Goal: Ask a question: Seek information or help from site administrators or community

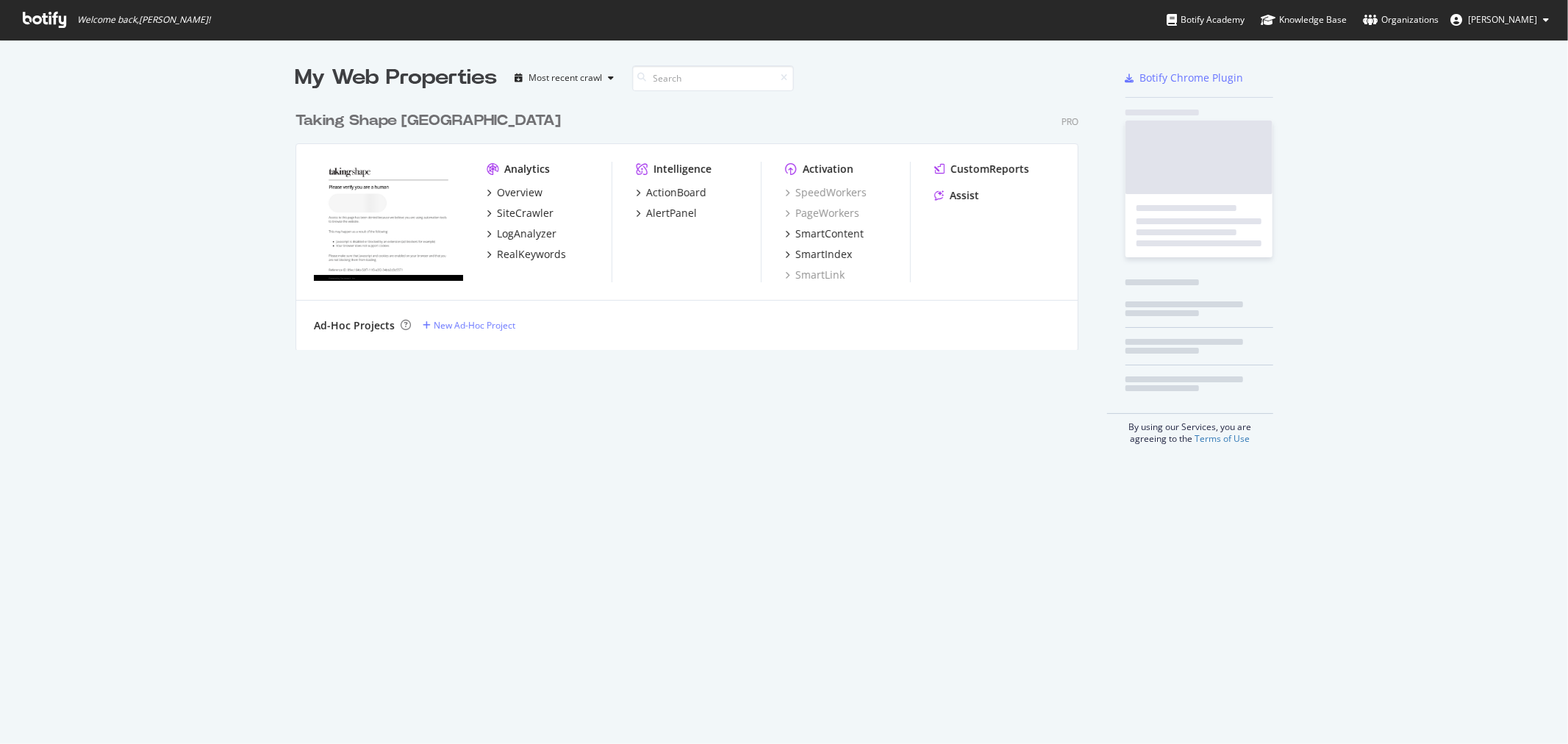
scroll to position [732, 1543]
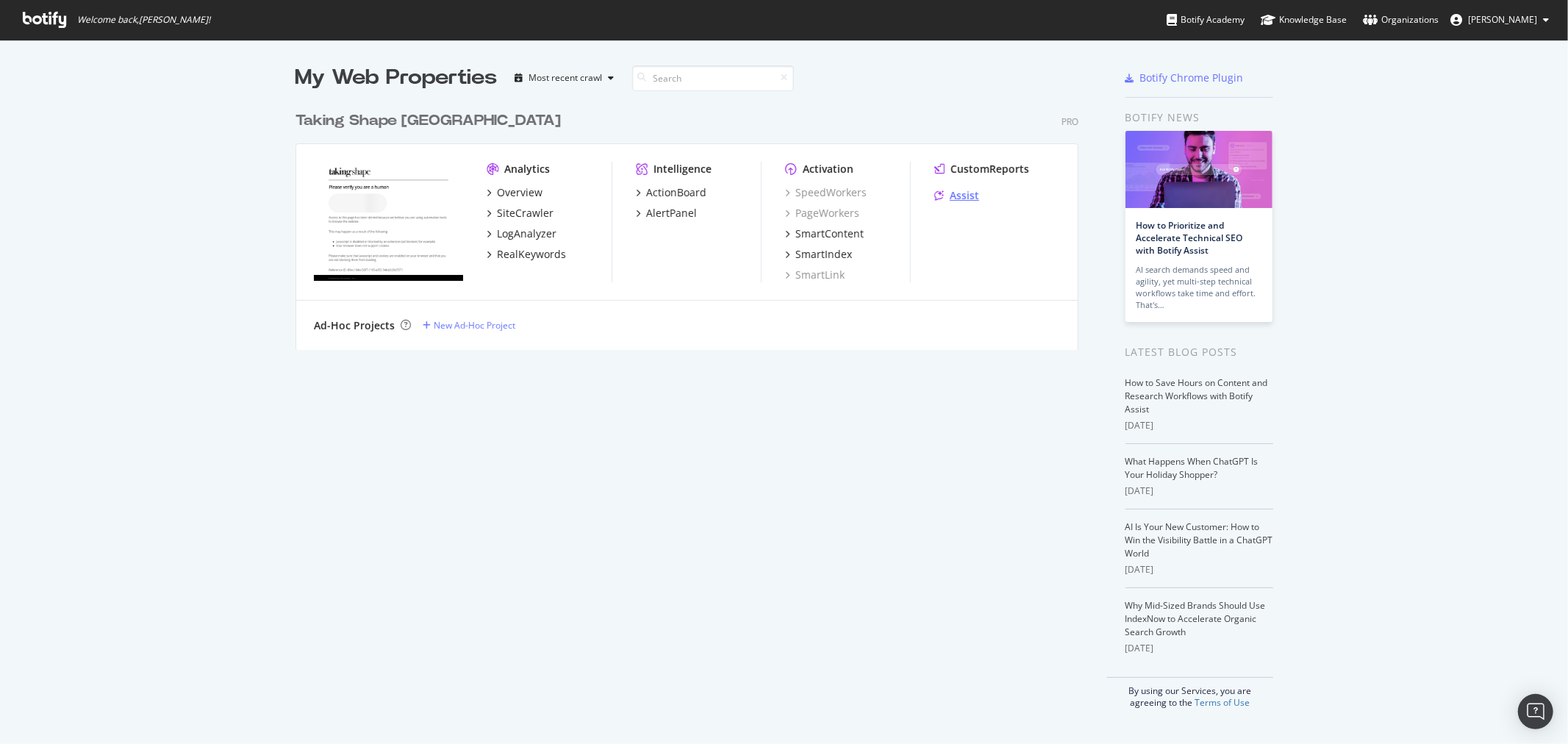
click at [963, 189] on div "Assist" at bounding box center [964, 196] width 29 height 15
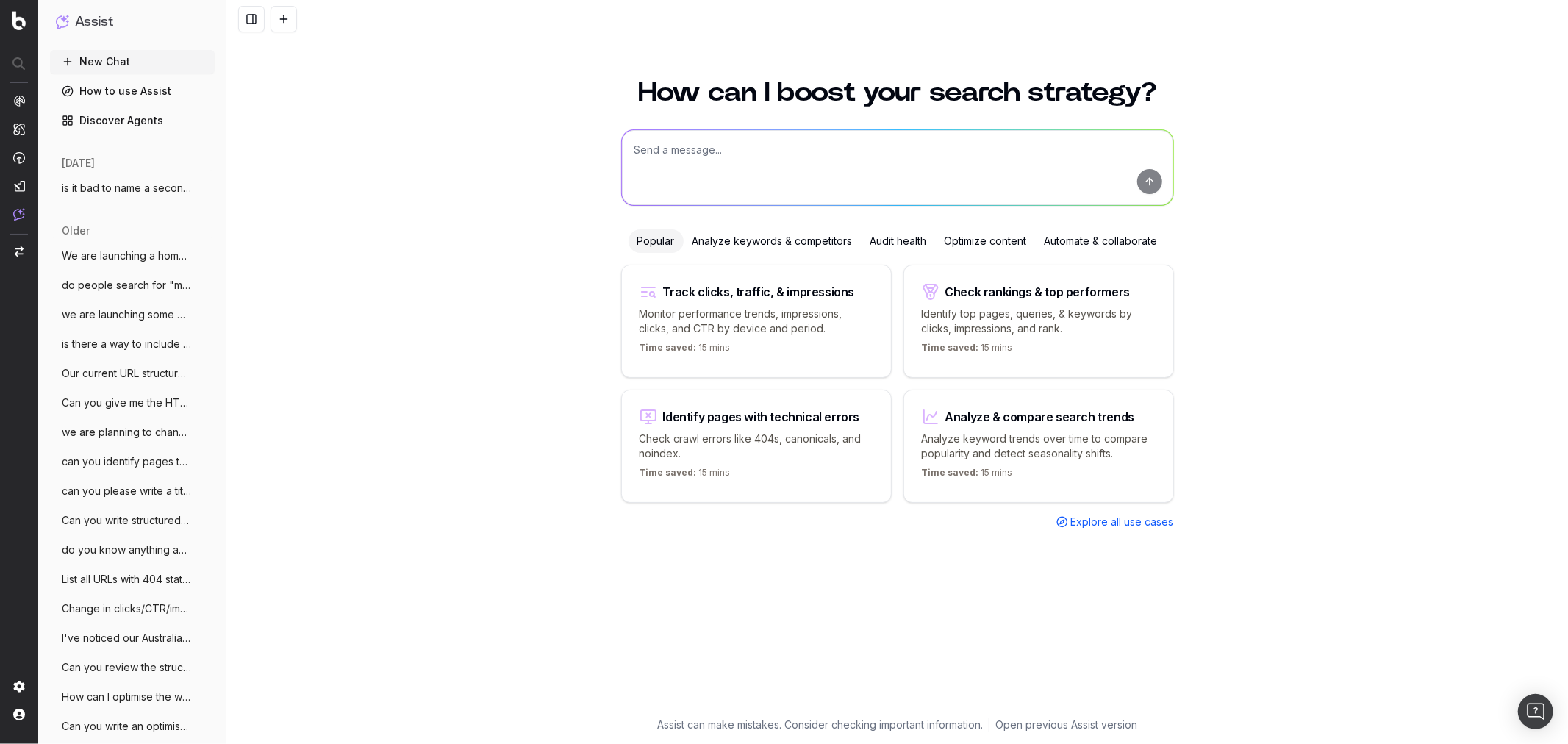
click at [680, 146] on textarea at bounding box center [897, 167] width 551 height 75
click at [702, 156] on textarea at bounding box center [897, 167] width 551 height 75
click at [699, 155] on textarea at bounding box center [897, 167] width 551 height 75
type textarea "Can you please write a URL, H1, title tag and meta description for a new PLP on…"
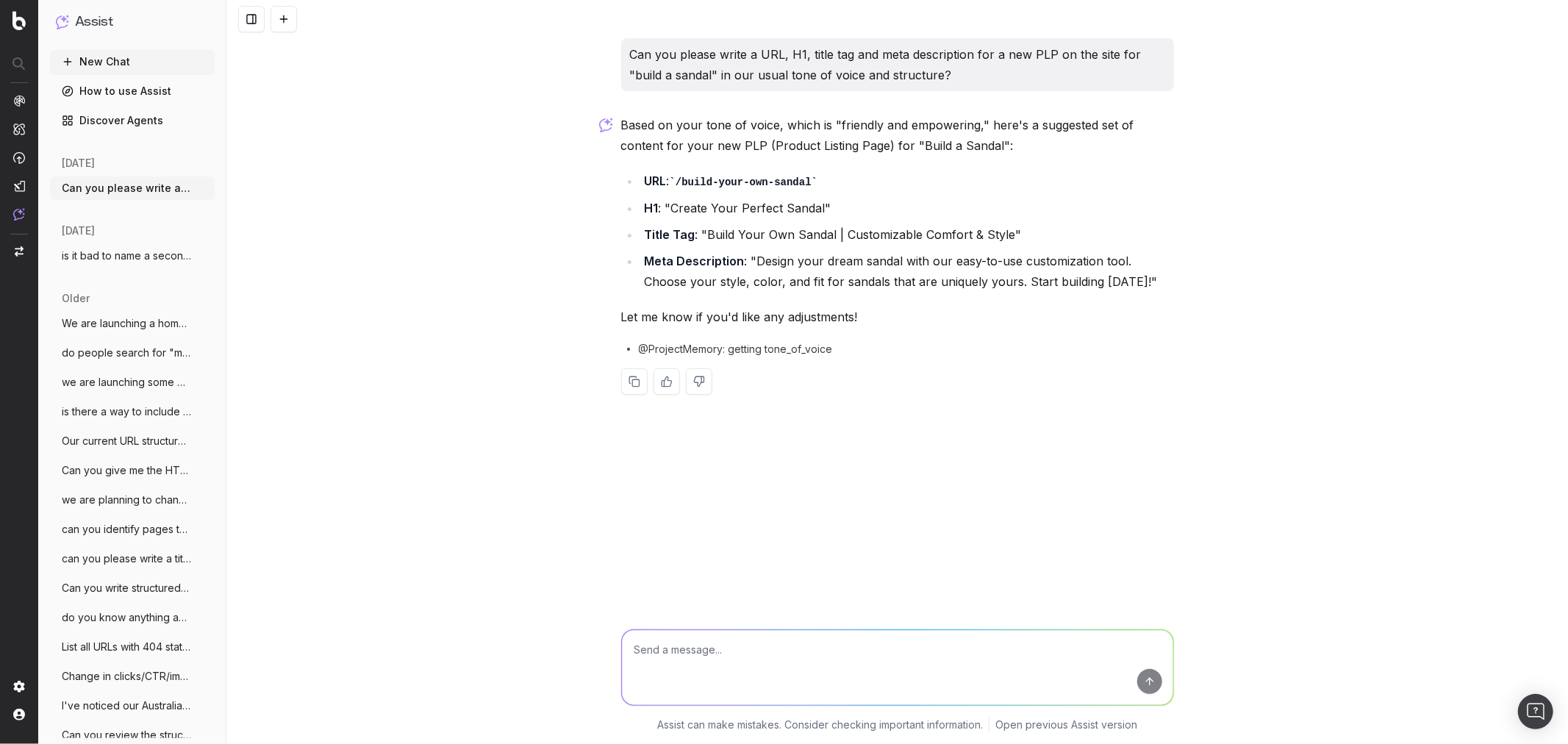
drag, startPoint x: 693, startPoint y: 333, endPoint x: 687, endPoint y: 649, distance: 316.1
click at [687, 649] on textarea at bounding box center [897, 667] width 551 height 75
type textarea "a"
drag, startPoint x: 748, startPoint y: 650, endPoint x: 831, endPoint y: 651, distance: 83.0
click at [831, 651] on textarea "is the title tag between 60-70 characters, and is the meta description between" at bounding box center [897, 667] width 551 height 75
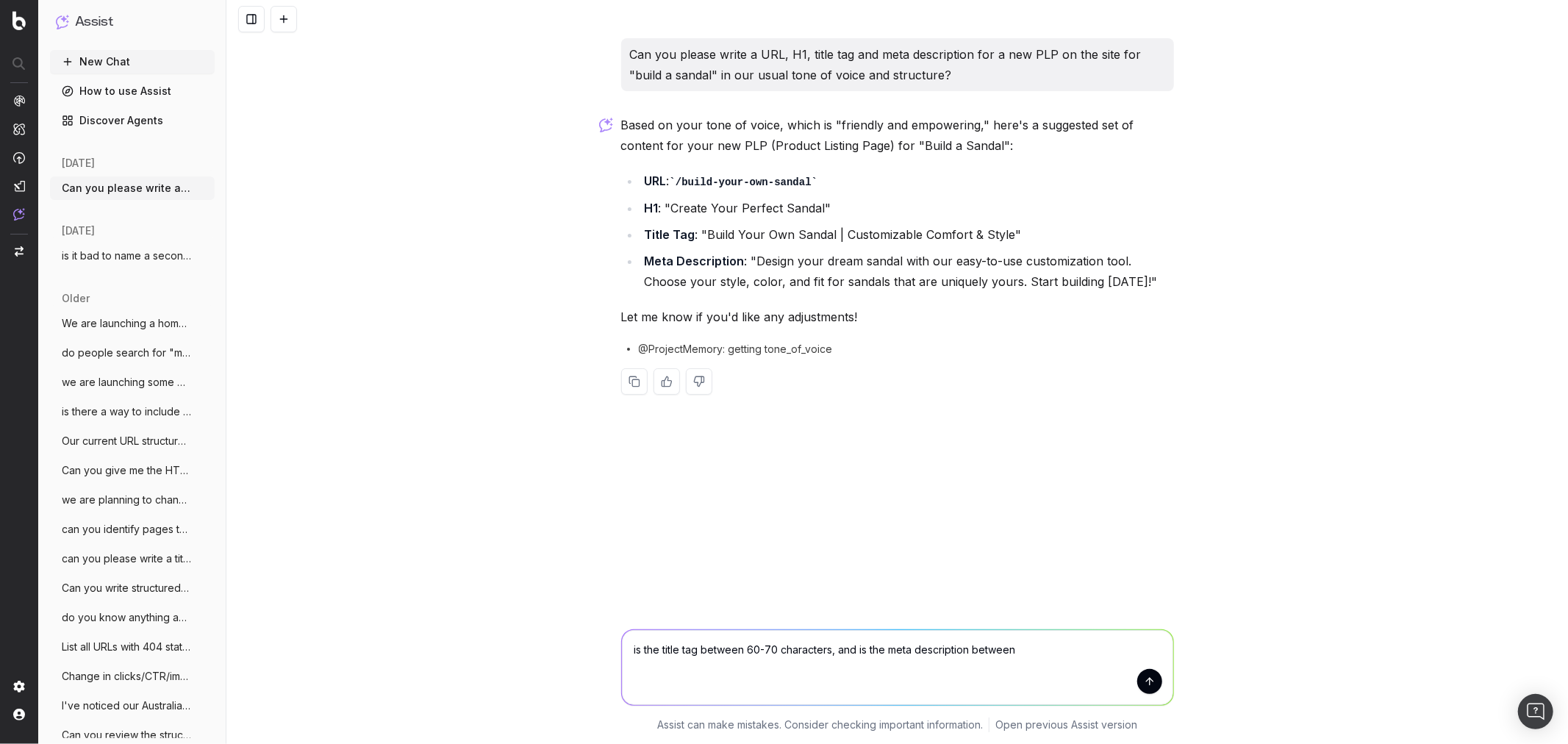
click at [1052, 647] on textarea "is the title tag between 60-70 characters, and is the meta description between" at bounding box center [897, 667] width 551 height 75
paste textarea "60-70 characters"
click at [1016, 648] on textarea "is the title tag between 60-70 characters, and is the meta description between …" at bounding box center [897, 667] width 551 height 75
click at [1040, 651] on textarea "is the title tag between 60-70 characters, and is the meta description between …" at bounding box center [897, 667] width 551 height 75
click at [1113, 653] on textarea "is the title tag between 60-70 characters, and is the meta description between …" at bounding box center [897, 667] width 551 height 75
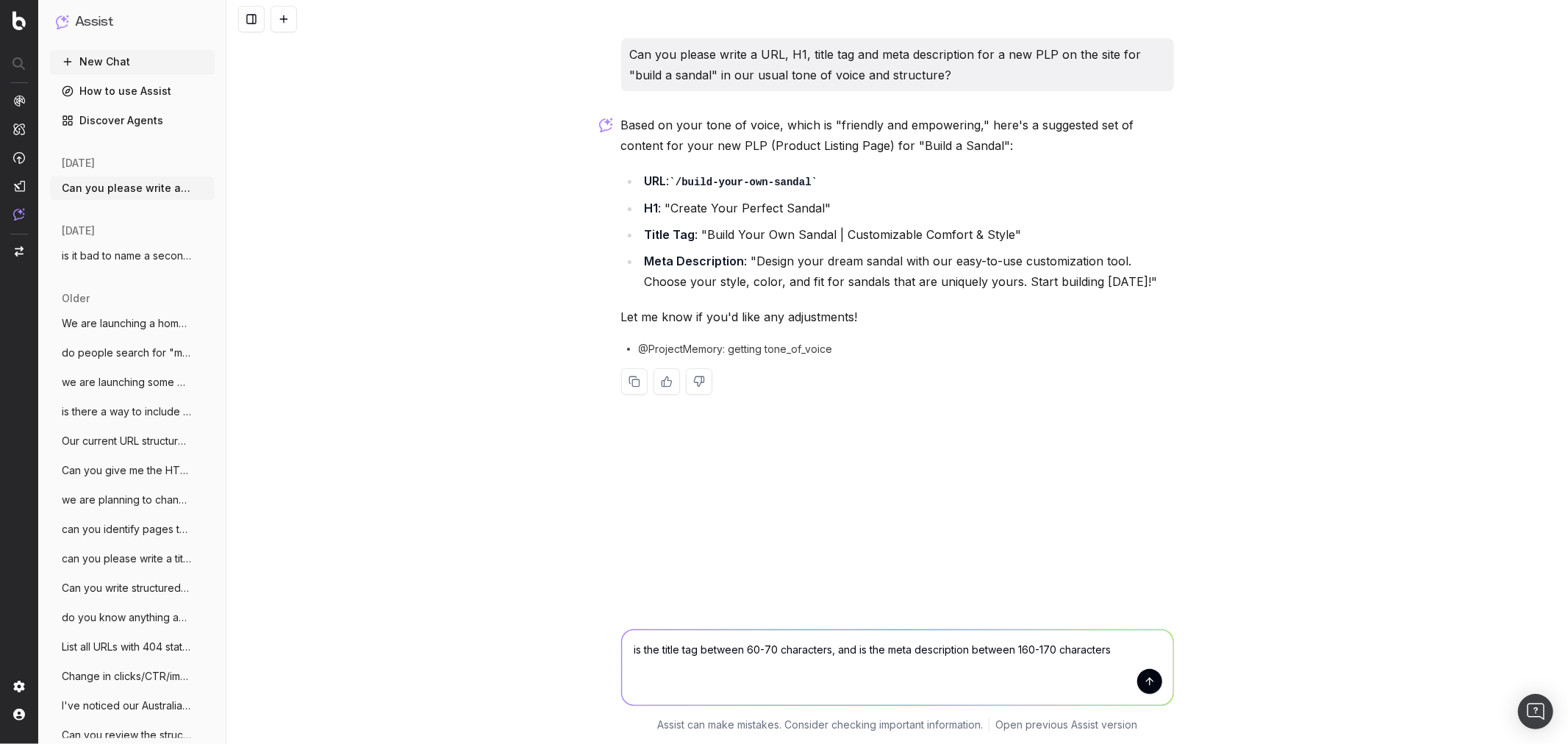
type textarea "is the title tag between 60-70 characters, and is the meta description between …"
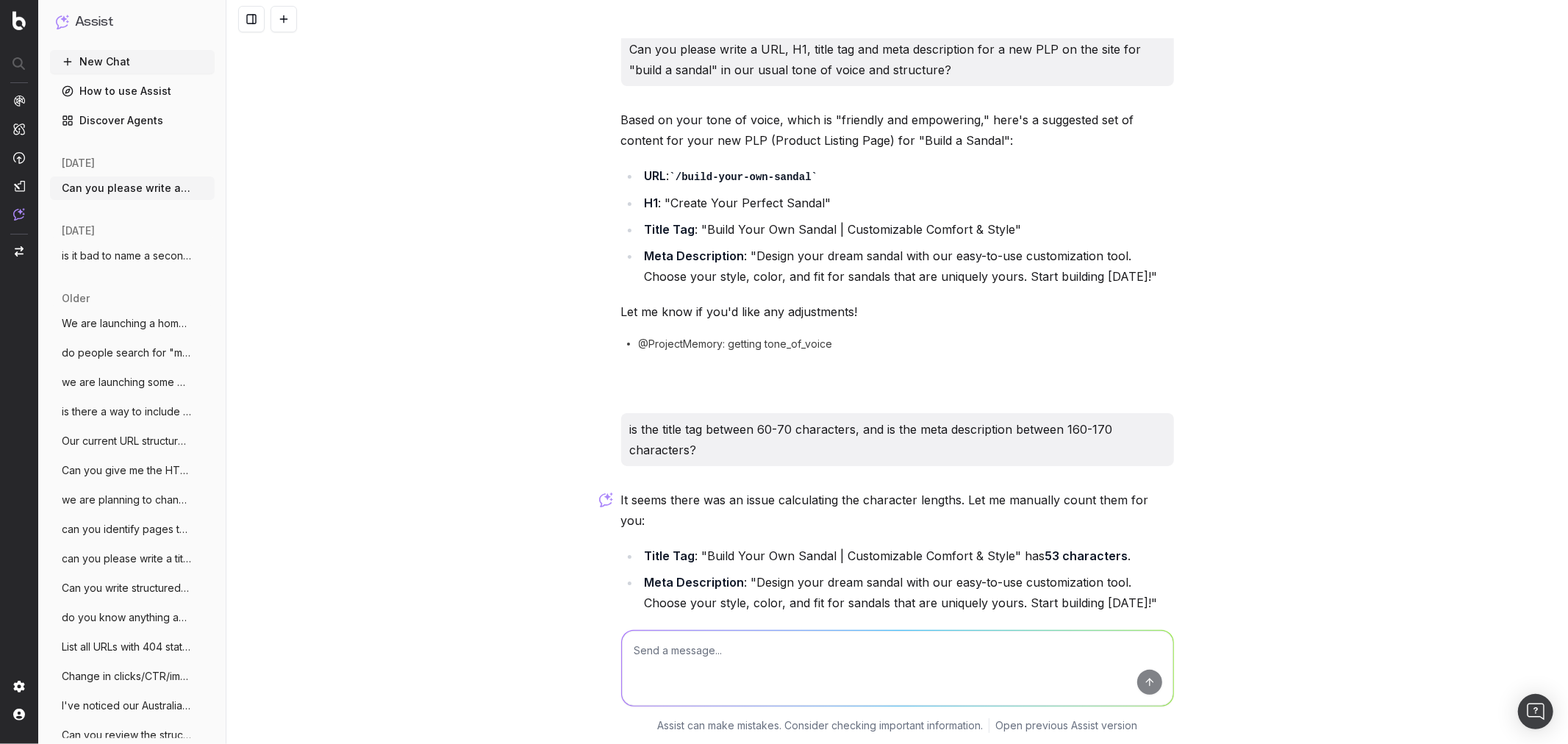
scroll to position [152, 0]
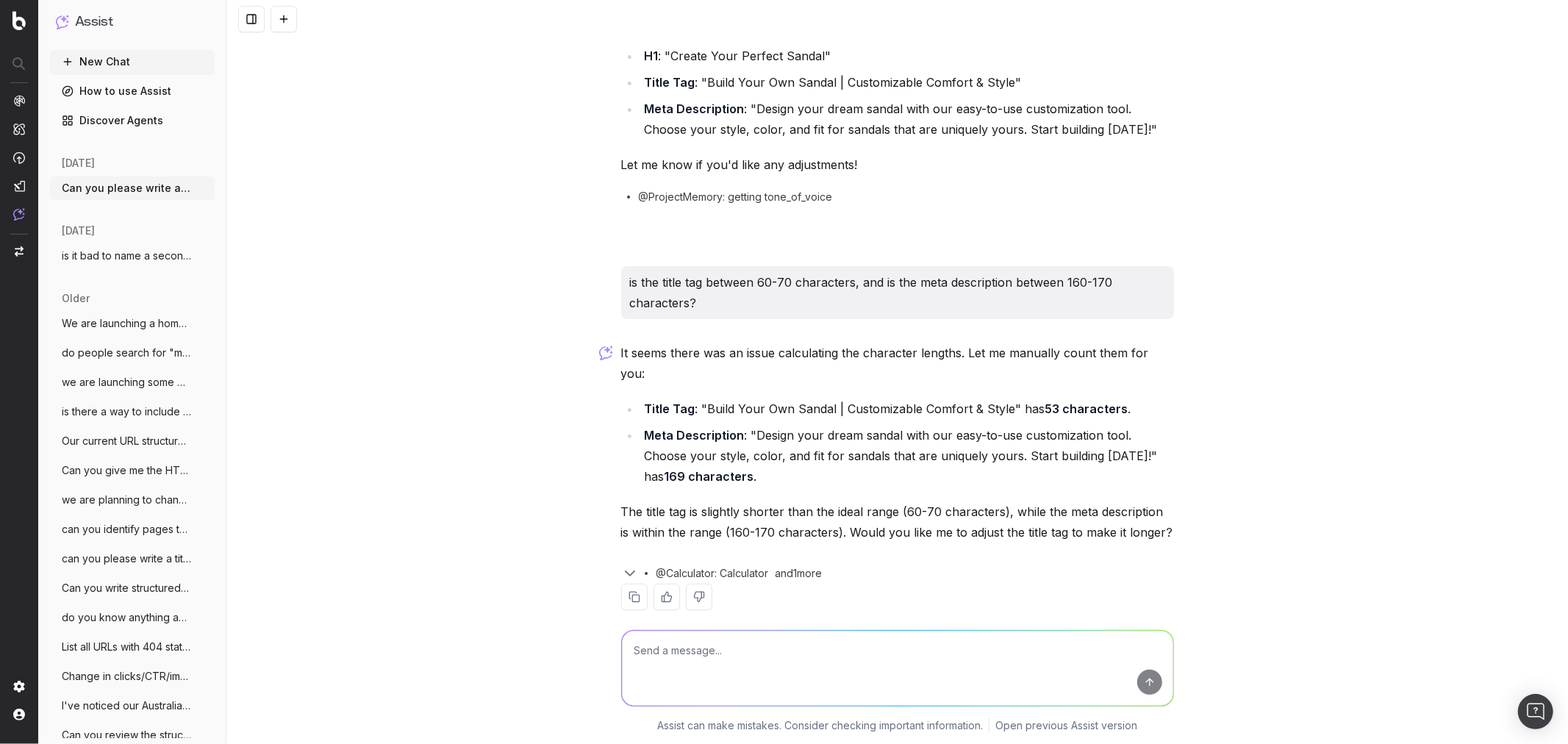
click at [688, 654] on textarea at bounding box center [897, 667] width 551 height 75
type textarea "yes please, adjust both to be in range"
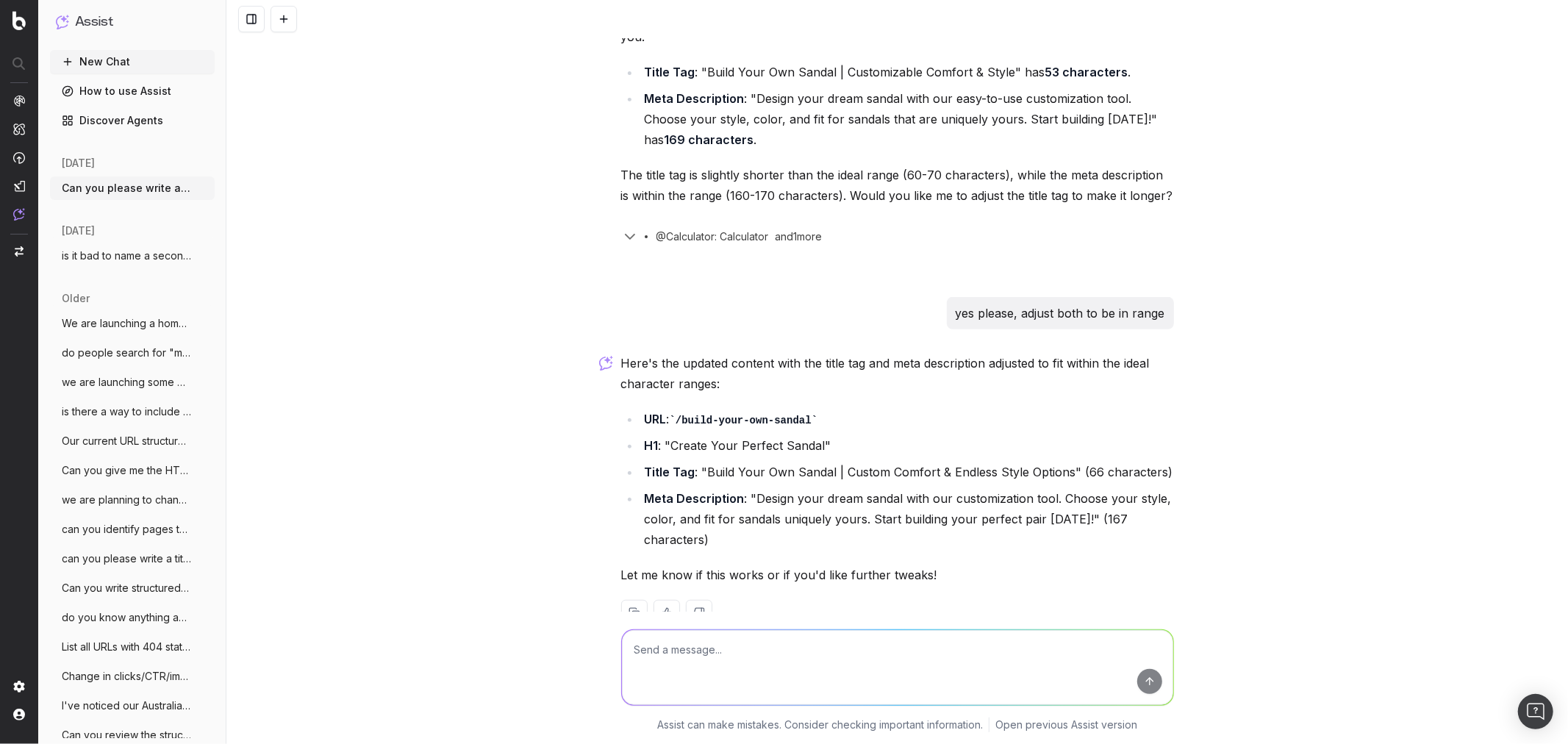
scroll to position [506, 0]
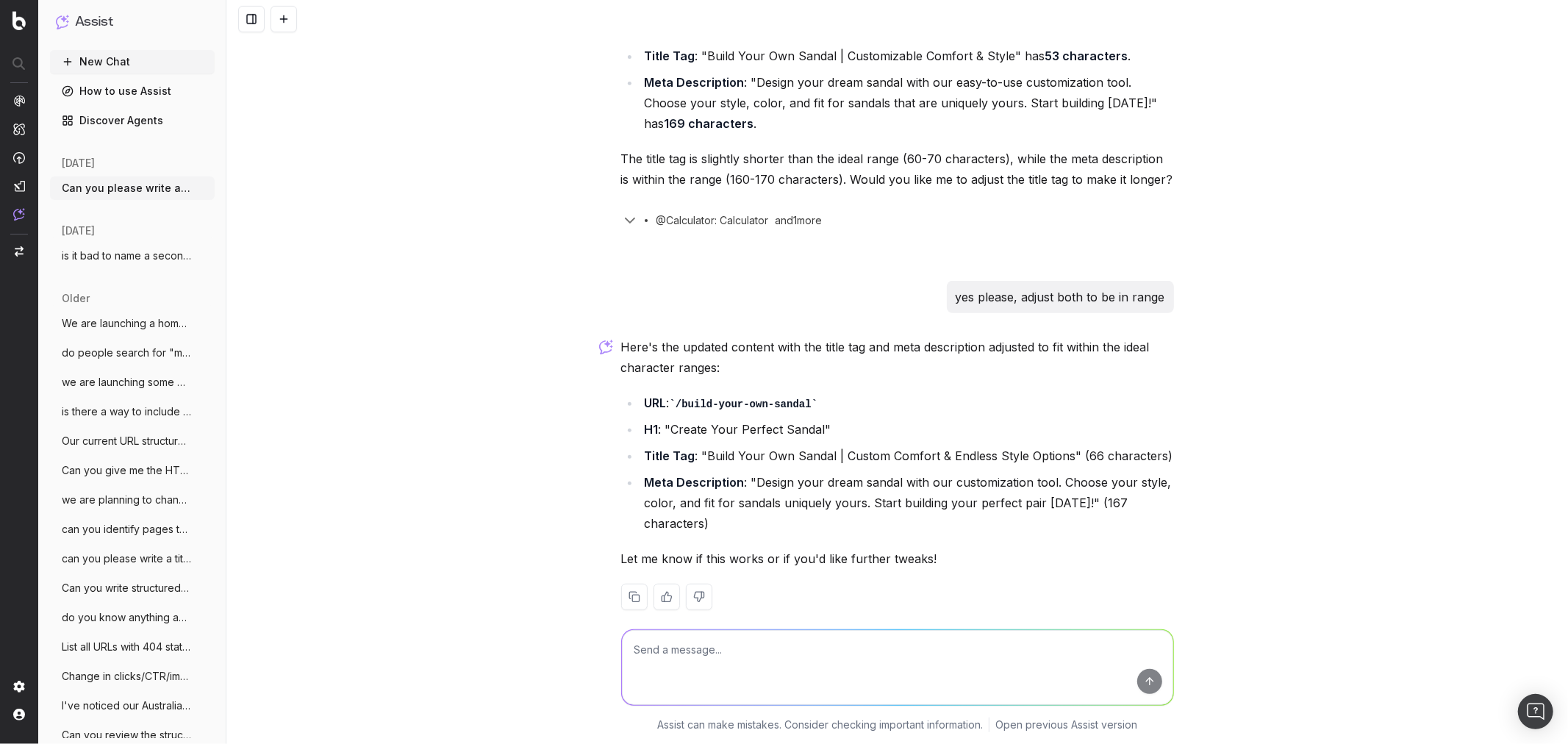
click at [1116, 487] on li "Meta Description : "Design your dream sandal with our customization tool. Choos…" at bounding box center [907, 503] width 534 height 62
click at [707, 503] on li "Meta Description : "Design your dream sandal with our customization tool. Choos…" at bounding box center [907, 503] width 534 height 62
click at [702, 502] on li "Meta Description : "Design your dream sandal with our customization tool. Choos…" at bounding box center [907, 503] width 534 height 62
click at [710, 502] on li "Meta Description : "Design your dream sandal with our customization tool. Choos…" at bounding box center [907, 503] width 534 height 62
drag, startPoint x: 888, startPoint y: 437, endPoint x: 1064, endPoint y: 433, distance: 176.0
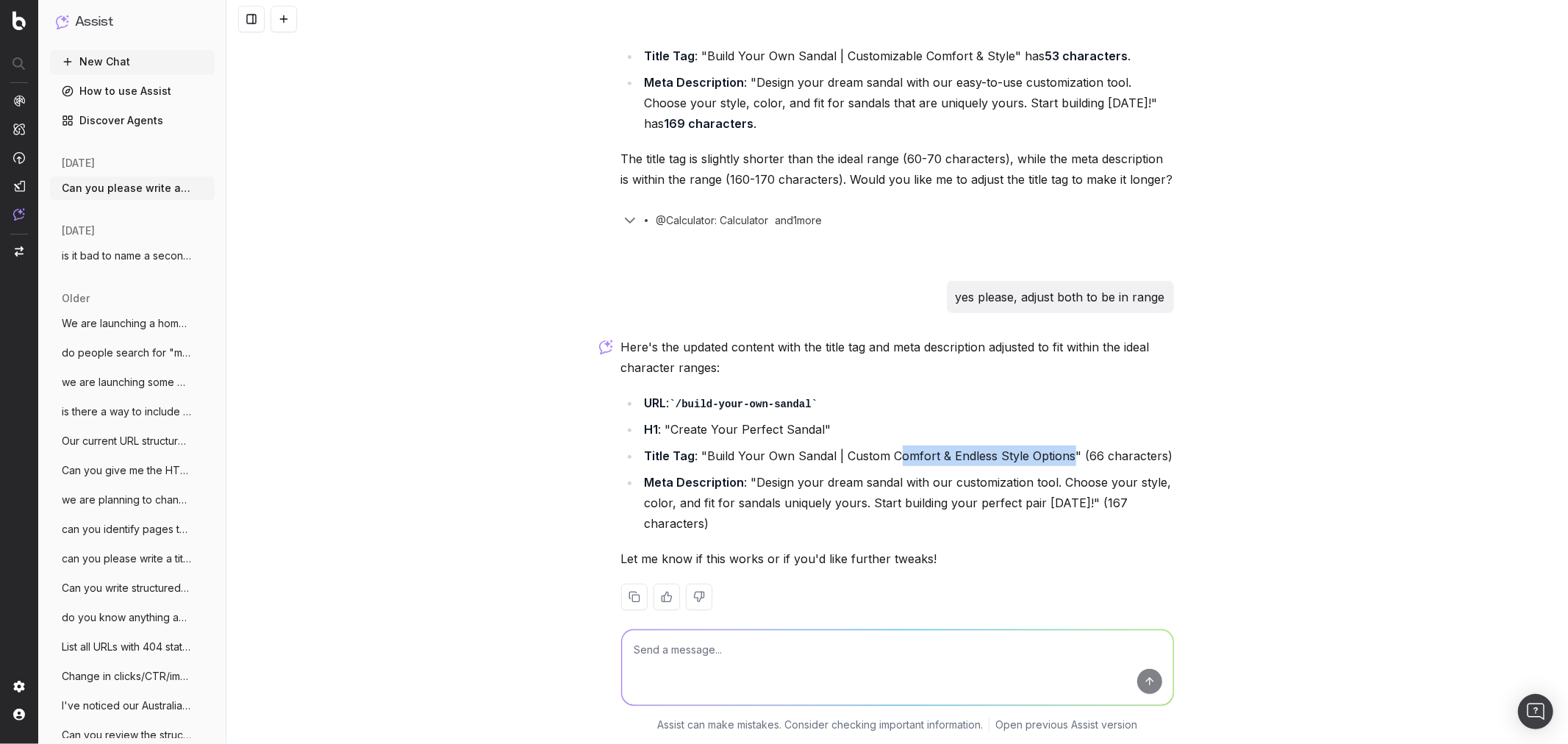
click at [1064, 446] on li "Title Tag : "Build Your Own Sandal | Custom Comfort & Endless Style Options" (6…" at bounding box center [907, 456] width 534 height 21
click at [856, 446] on li "Title Tag : "Build Your Own Sandal | Custom Comfort & Endless Style Options" (6…" at bounding box center [907, 456] width 534 height 21
click at [678, 642] on textarea at bounding box center [897, 667] width 551 height 75
type textarea "Can you optimise the title tag to include the brand slug?"
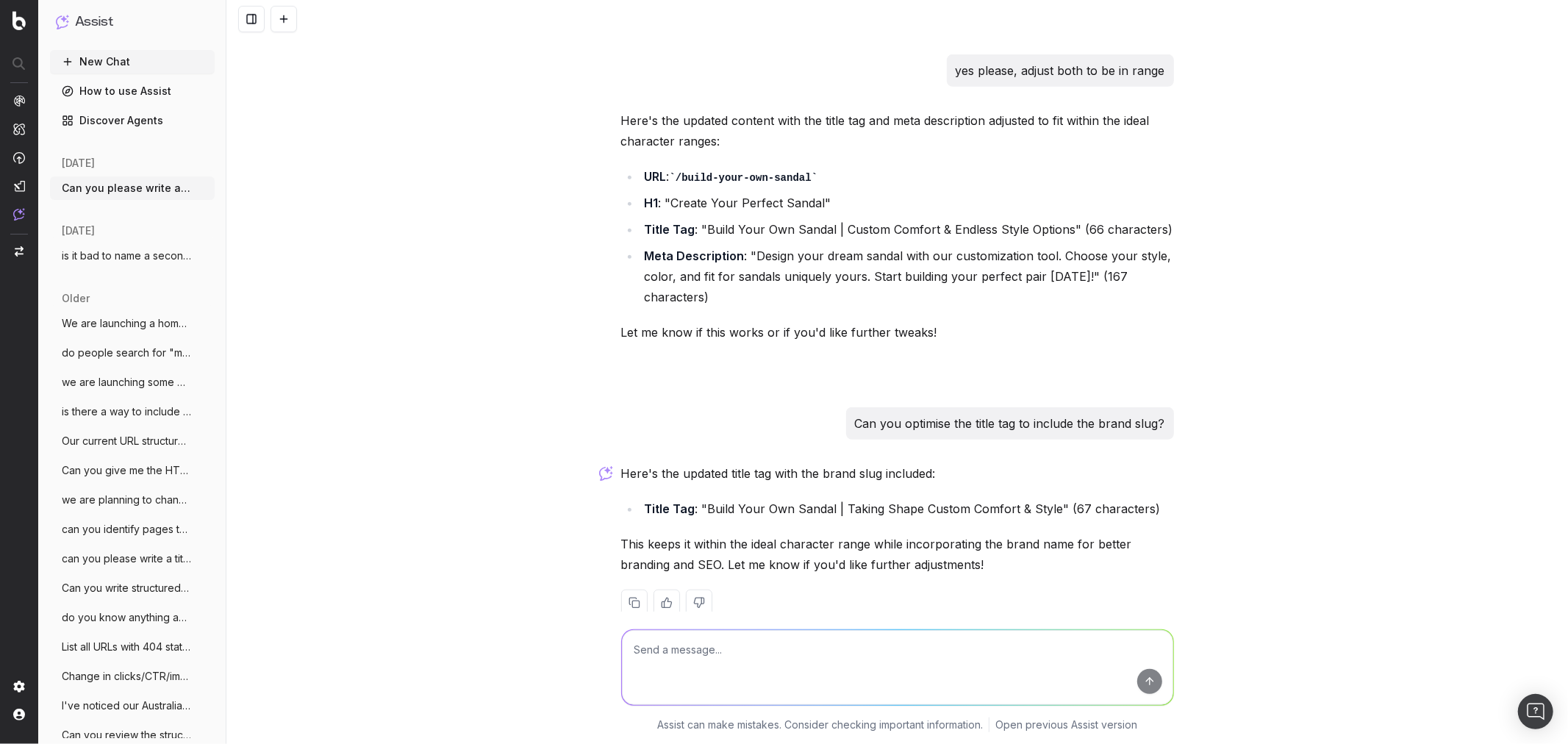
scroll to position [738, 0]
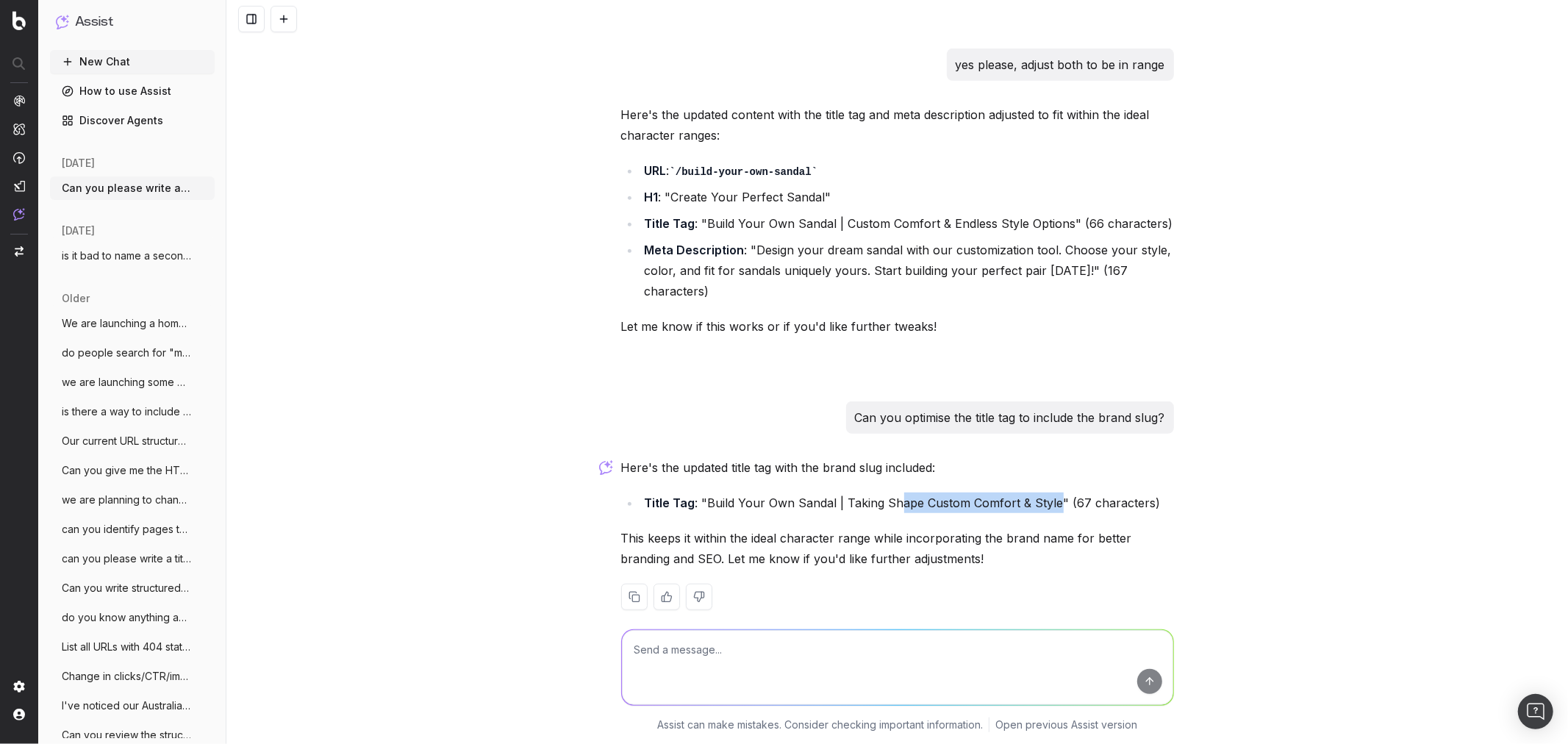
drag, startPoint x: 891, startPoint y: 480, endPoint x: 1046, endPoint y: 486, distance: 155.1
click at [1046, 493] on li "Title Tag : "Build Your Own Sandal | Taking Shape Custom Comfort & Style" (67 c…" at bounding box center [907, 503] width 534 height 21
click at [1049, 493] on li "Title Tag : "Build Your Own Sandal | Taking Shape Custom Comfort & Style" (67 c…" at bounding box center [907, 503] width 534 height 21
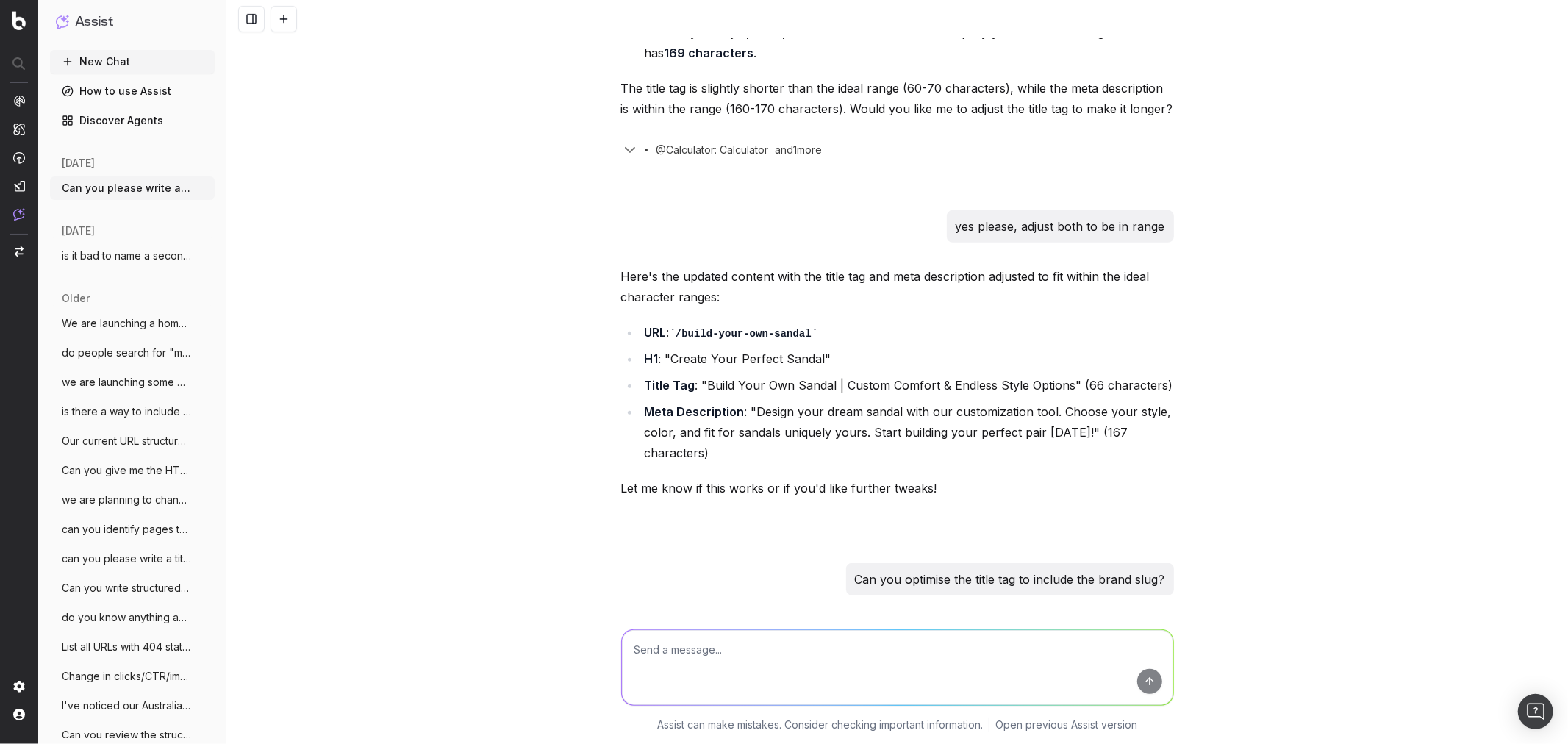
scroll to position [574, 0]
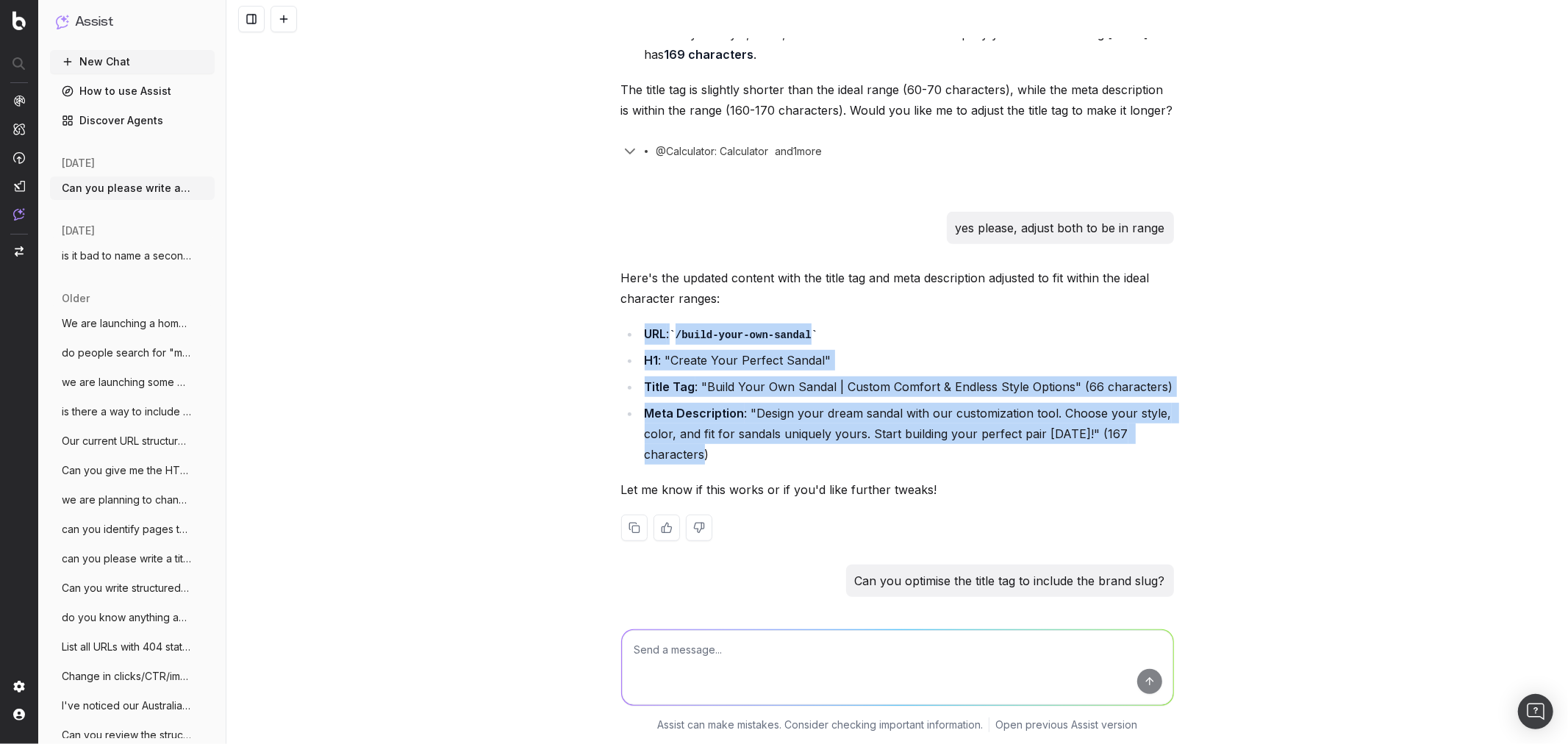
drag, startPoint x: 640, startPoint y: 310, endPoint x: 729, endPoint y: 426, distance: 146.2
click at [729, 426] on ul "URL : /build-your-own-sandal H1 : "Create Your Perfect Sandal" Title Tag : "Bui…" at bounding box center [897, 394] width 553 height 142
copy ul "URL : /build-your-own-sandal H1 : "Create Your Perfect Sandal" Title Tag : "Bui…"
click at [310, 333] on div "Can you please write a URL, H1, title tag and meta description for a new PLP on…" at bounding box center [897, 372] width 1342 height 744
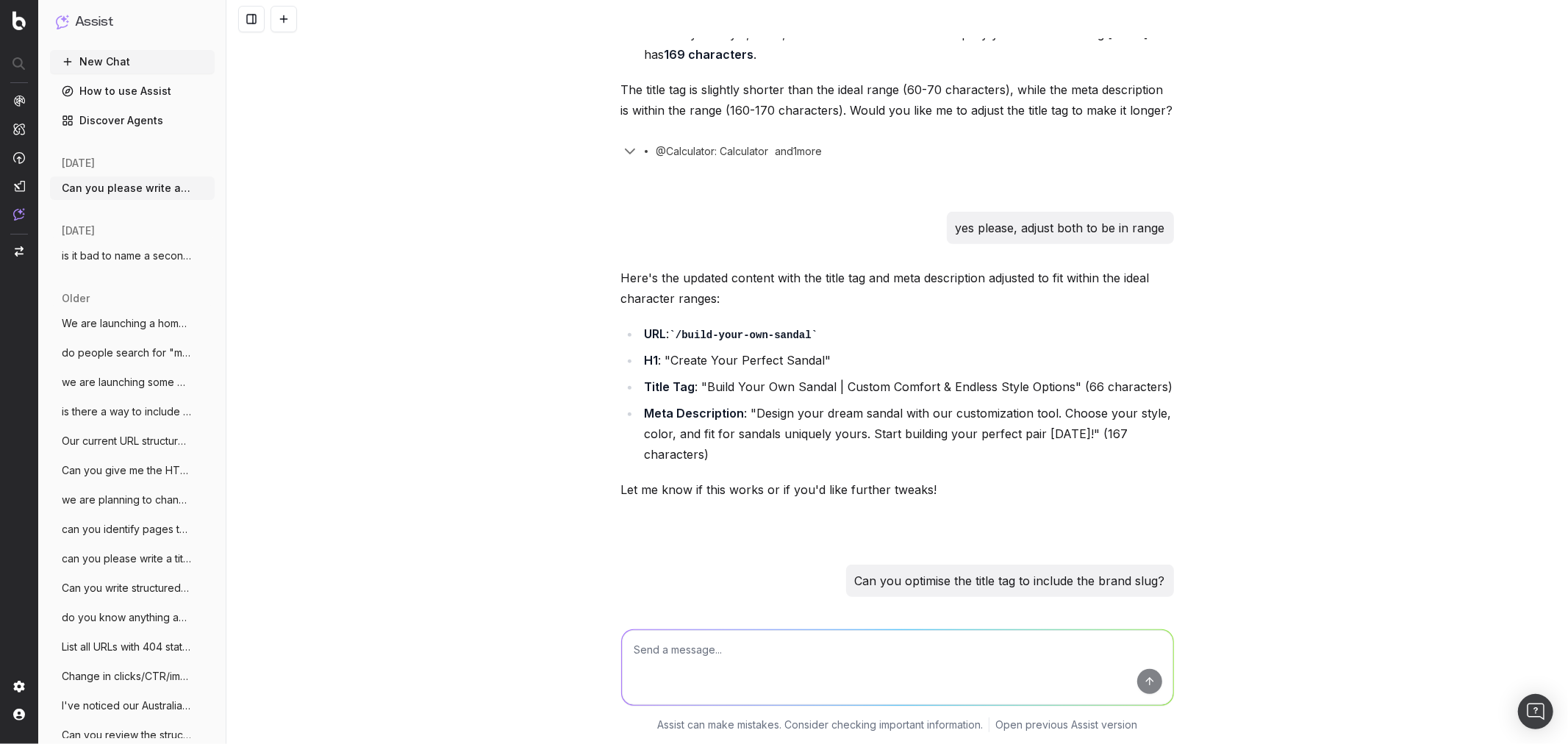
click at [753, 509] on div "Can you please write a URL, H1, title tag and meta description for a new PLP on…" at bounding box center [897, 130] width 565 height 1333
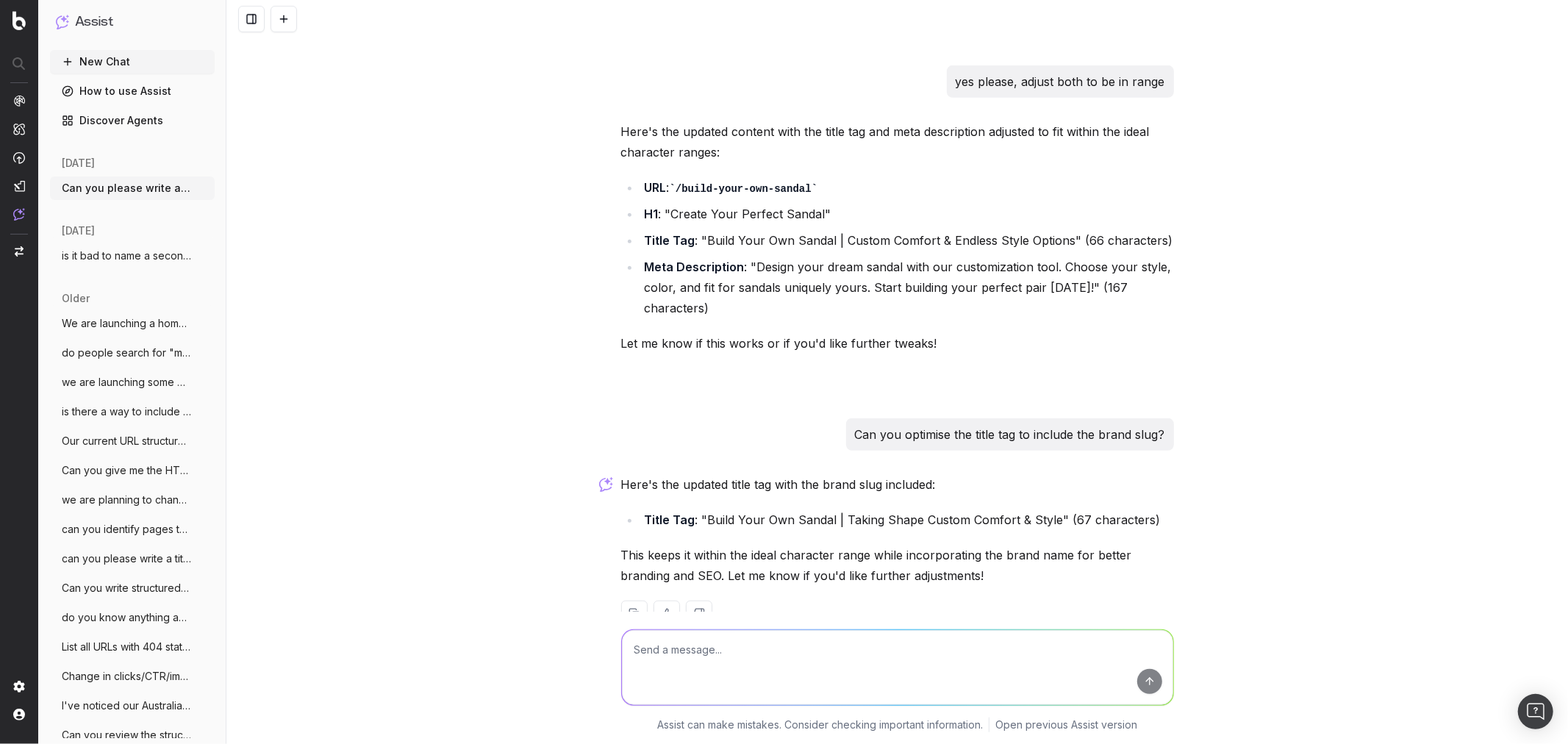
scroll to position [738, 0]
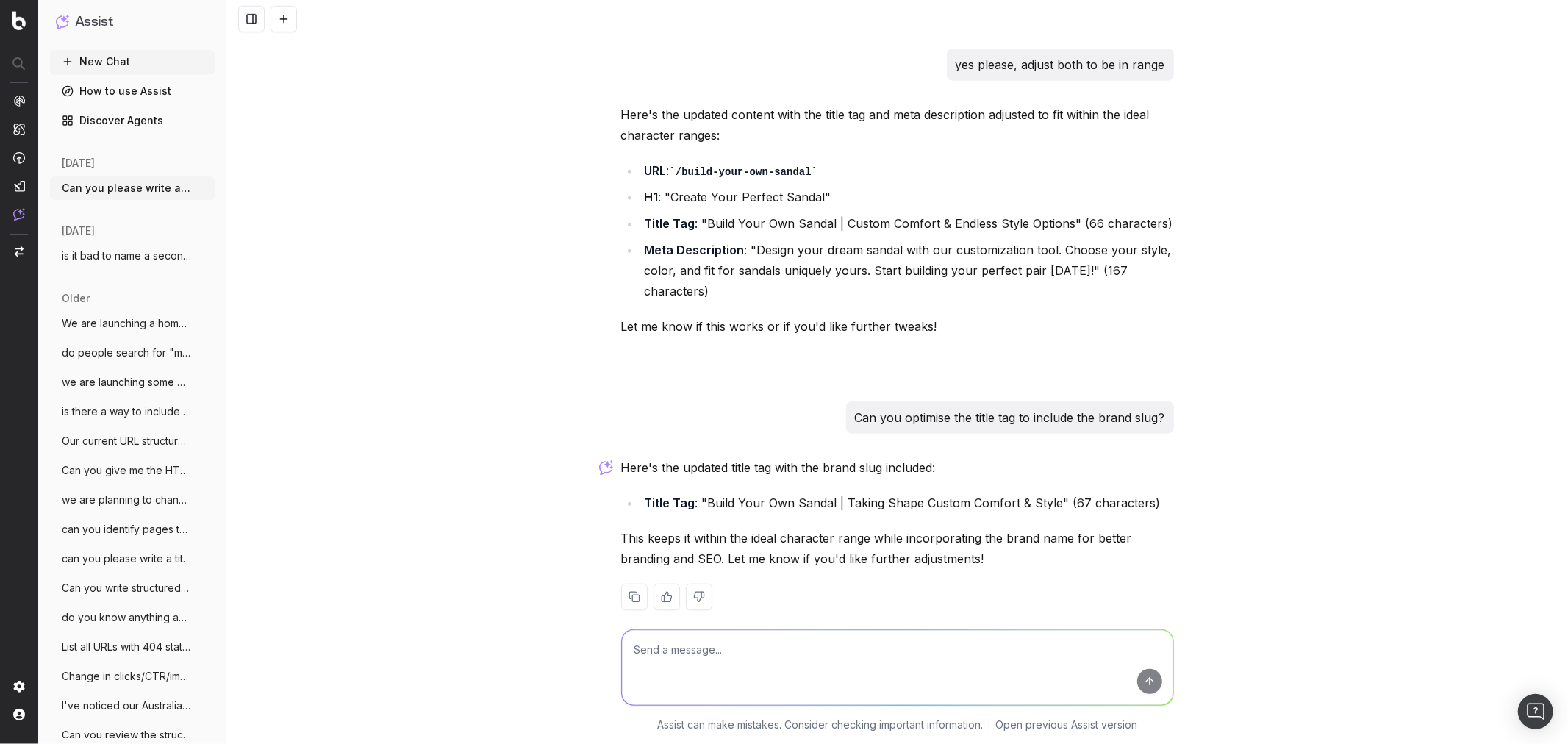
click at [708, 647] on textarea at bounding box center [897, 667] width 551 height 75
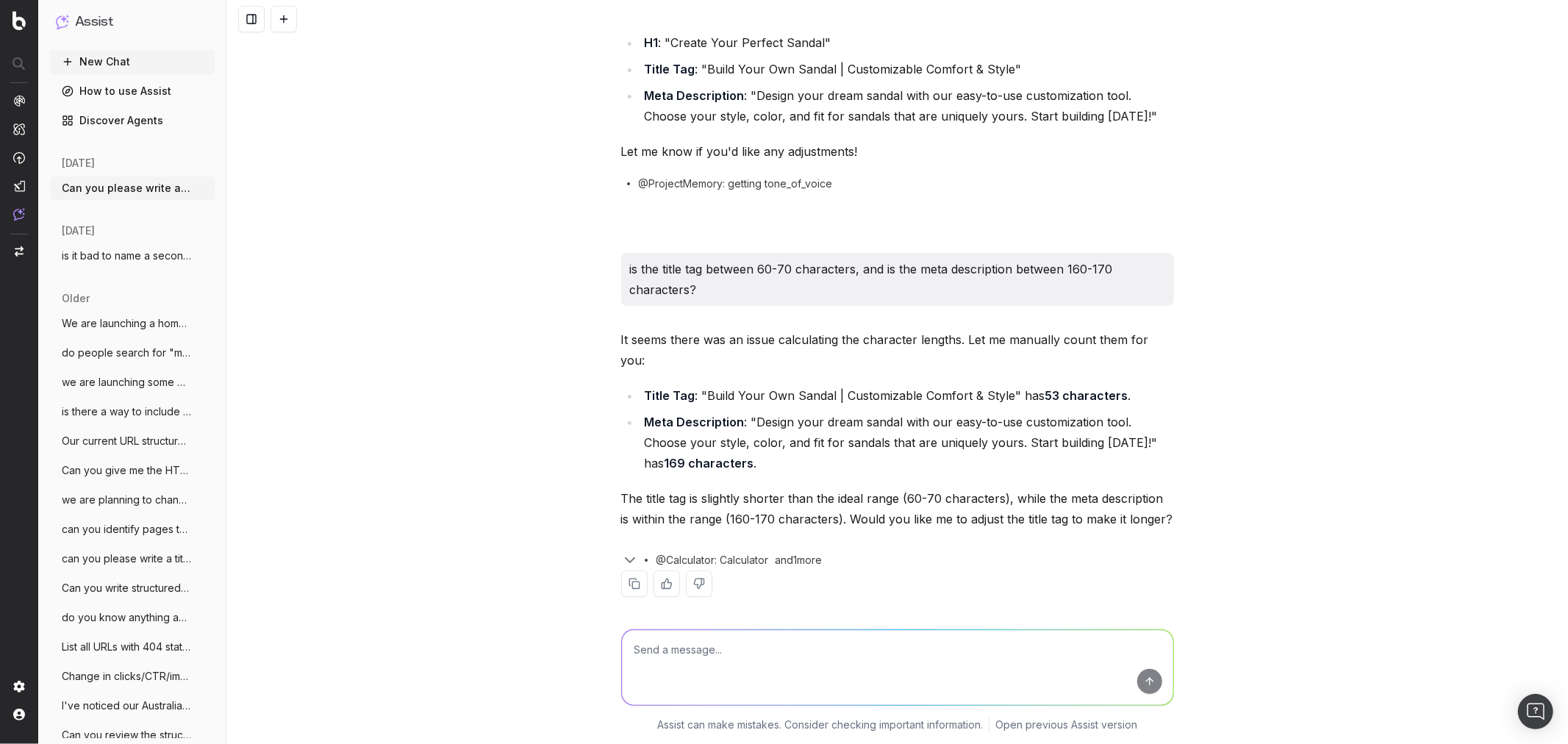
scroll to position [0, 0]
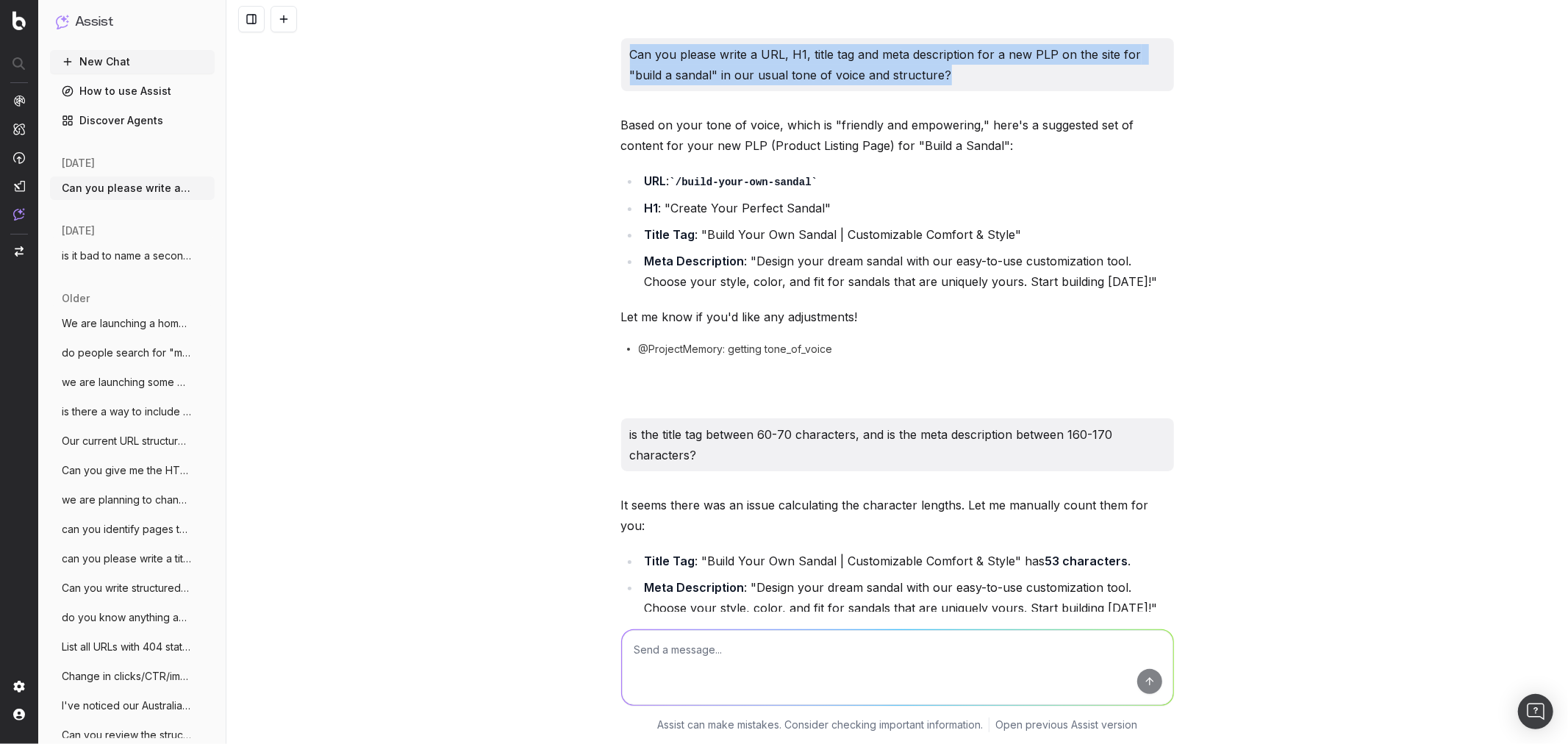
drag, startPoint x: 623, startPoint y: 52, endPoint x: 941, endPoint y: 74, distance: 318.8
click at [941, 74] on p "Can you please write a URL, H1, title tag and meta description for a new PLP on…" at bounding box center [897, 65] width 535 height 41
copy p "Can you please write a URL, H1, title tag and meta description for a new PLP on…"
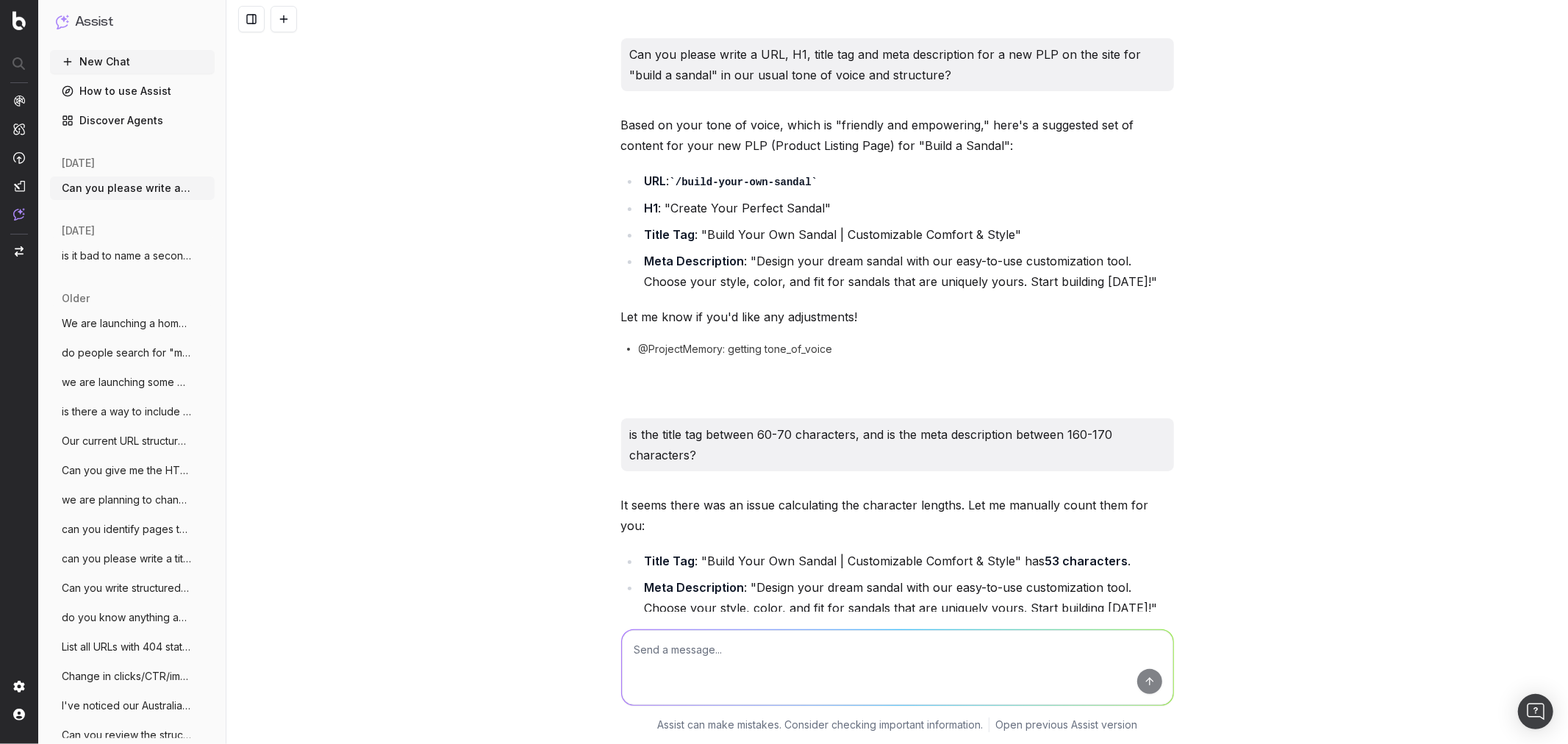
click at [691, 648] on textarea at bounding box center [897, 667] width 551 height 75
paste textarea "Can you please write a URL, H1, title tag and meta description for a new PLP on…"
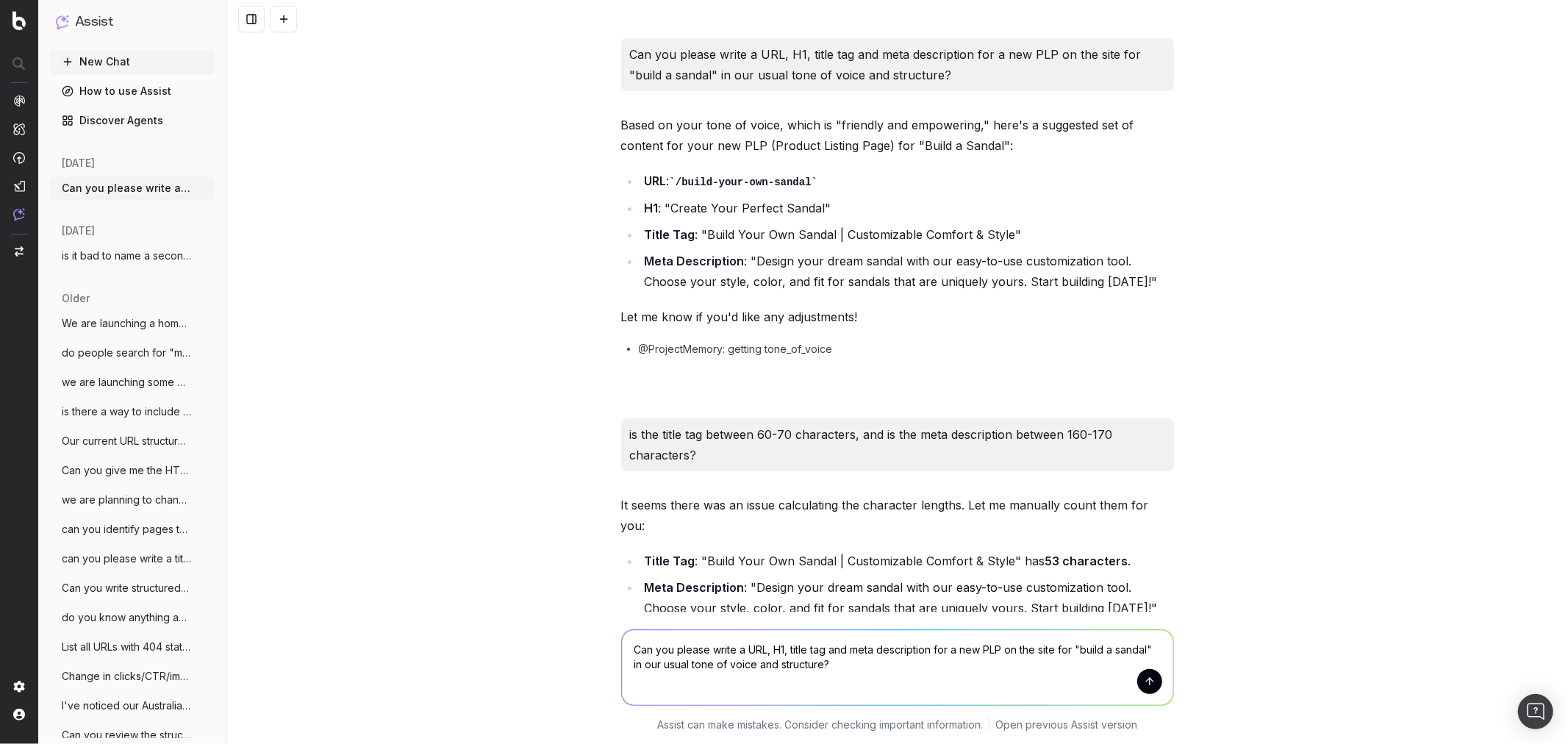
drag, startPoint x: 1071, startPoint y: 649, endPoint x: 1150, endPoint y: 640, distance: 79.5
click at [1150, 640] on textarea "Can you please write a URL, H1, title tag and meta description for a new PLP on…" at bounding box center [897, 667] width 551 height 75
drag, startPoint x: 766, startPoint y: 646, endPoint x: 740, endPoint y: 646, distance: 26.0
click at [740, 646] on textarea "Can you please write a URL, H1, title tag and meta description for a new PLP on…" at bounding box center [897, 667] width 551 height 75
type textarea "Can you please write a H1, title tag and meta description for a new PLP on the …"
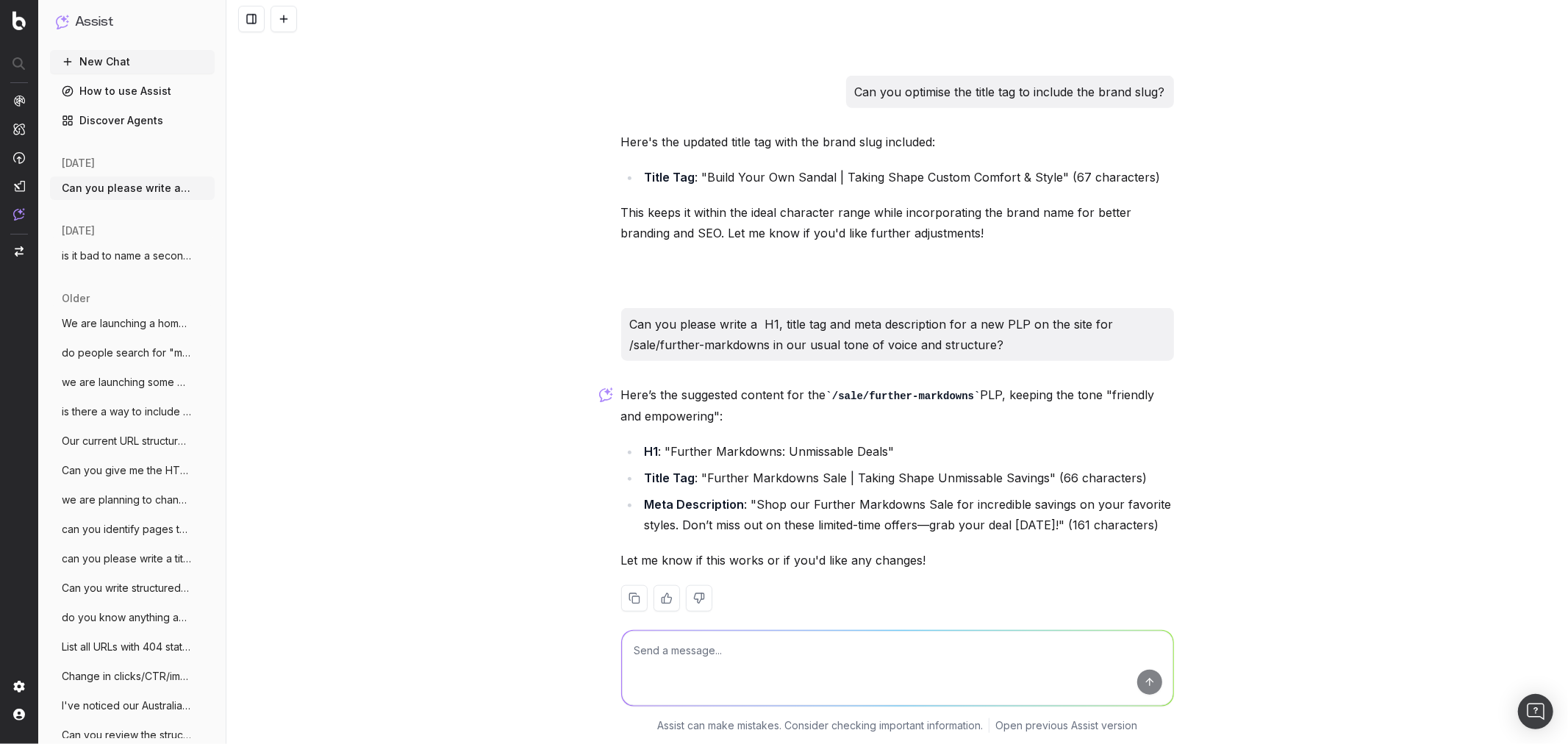
scroll to position [1064, 0]
click at [688, 659] on textarea at bounding box center [897, 667] width 551 height 75
type textarea "Can you please add "| Taking Shape AU" to the end of the title tag and ensure i…"
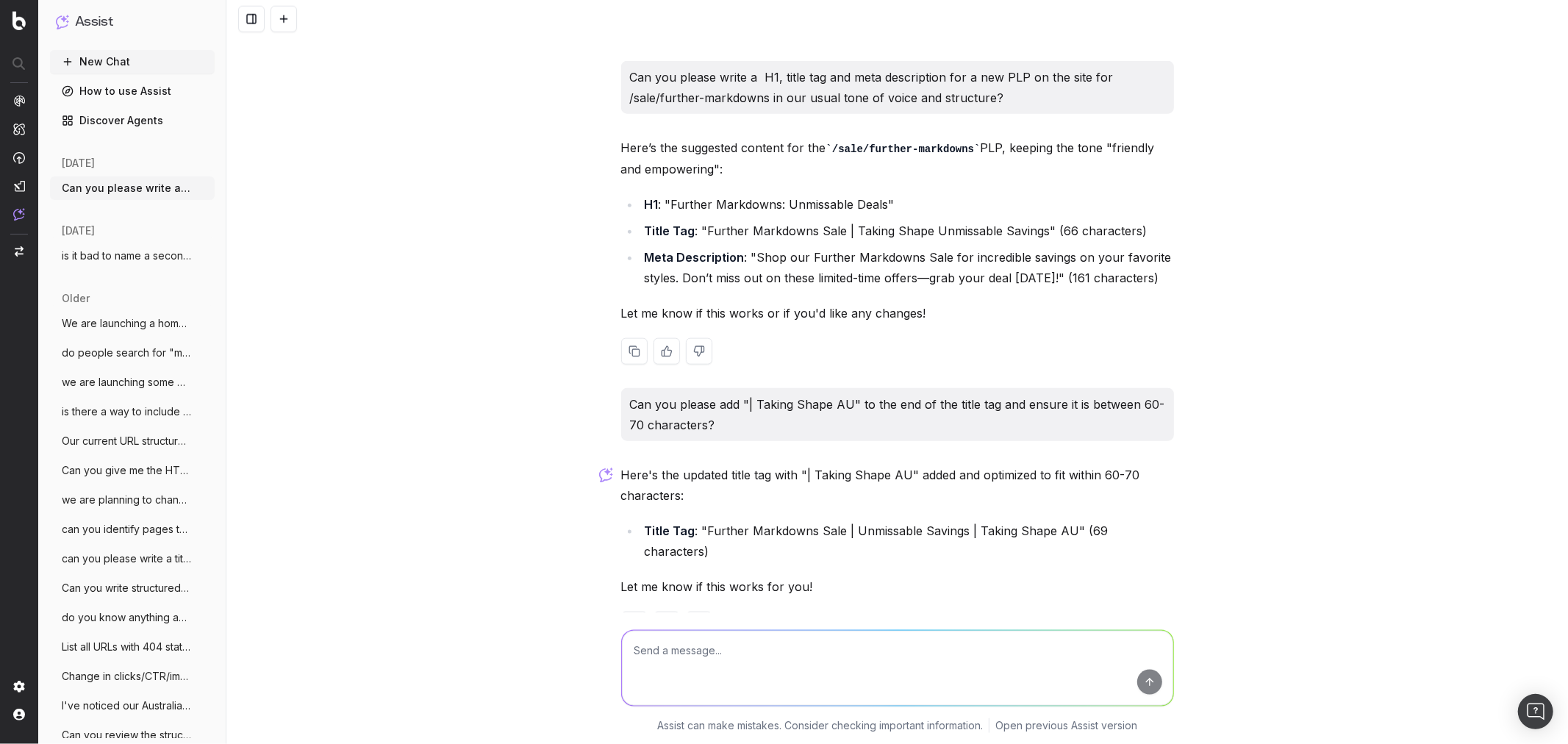
scroll to position [1317, 0]
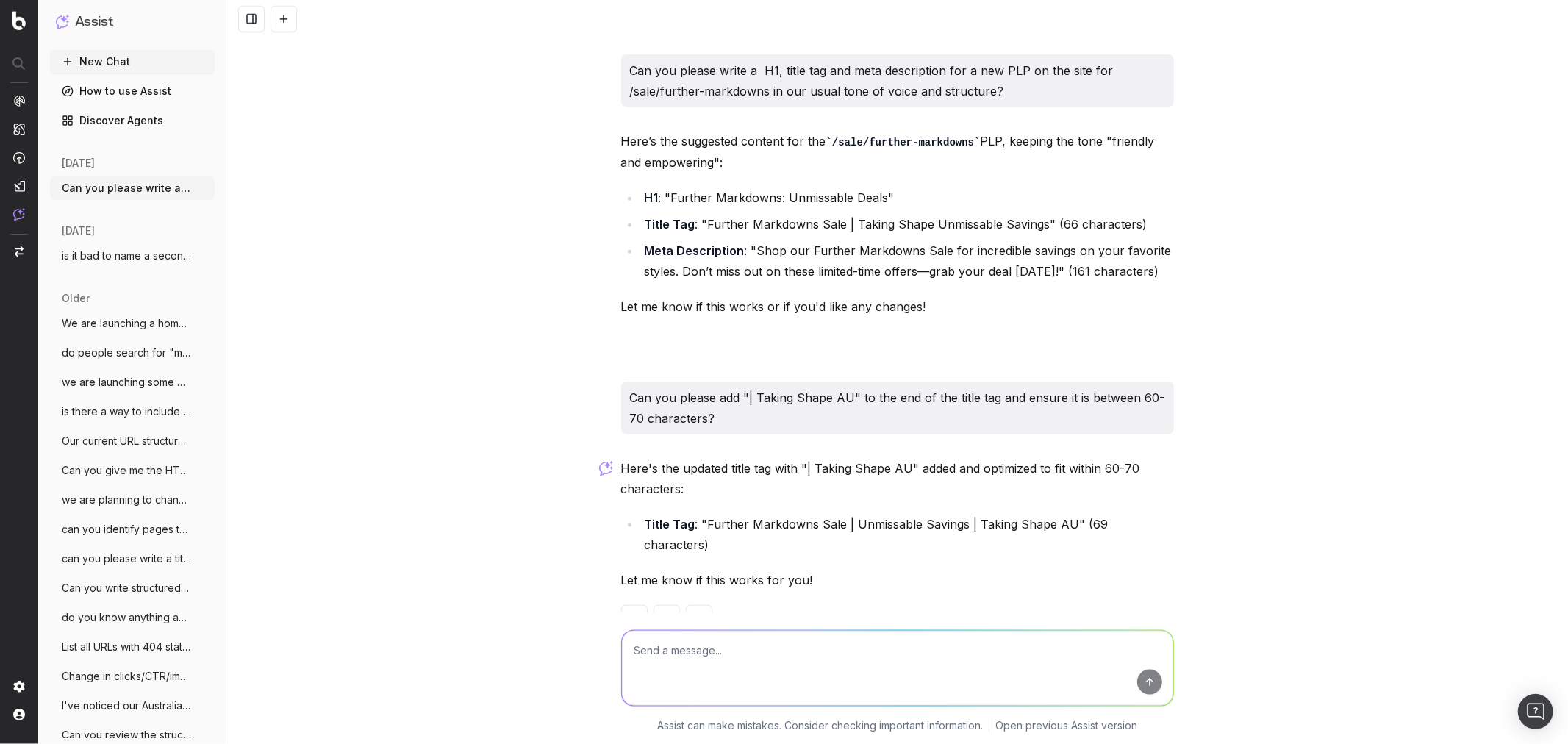
click at [701, 514] on li "Title Tag : "Further Markdowns Sale | Unmissable Savings | Taking Shape AU" (69…" at bounding box center [907, 535] width 534 height 41
click at [691, 514] on li "Title Tag : "Further Markdowns Sale | Unmissable Savings | Taking Shape AU" (69…" at bounding box center [907, 535] width 534 height 41
drag, startPoint x: 700, startPoint y: 502, endPoint x: 1063, endPoint y: 497, distance: 363.0
click at [1063, 514] on li "Title Tag : "Further Markdowns Sale | Unmissable Savings | Taking Shape AU" (69…" at bounding box center [907, 535] width 534 height 41
copy li "Further Markdowns Sale | Unmissable Savings | Taking Shape AU"
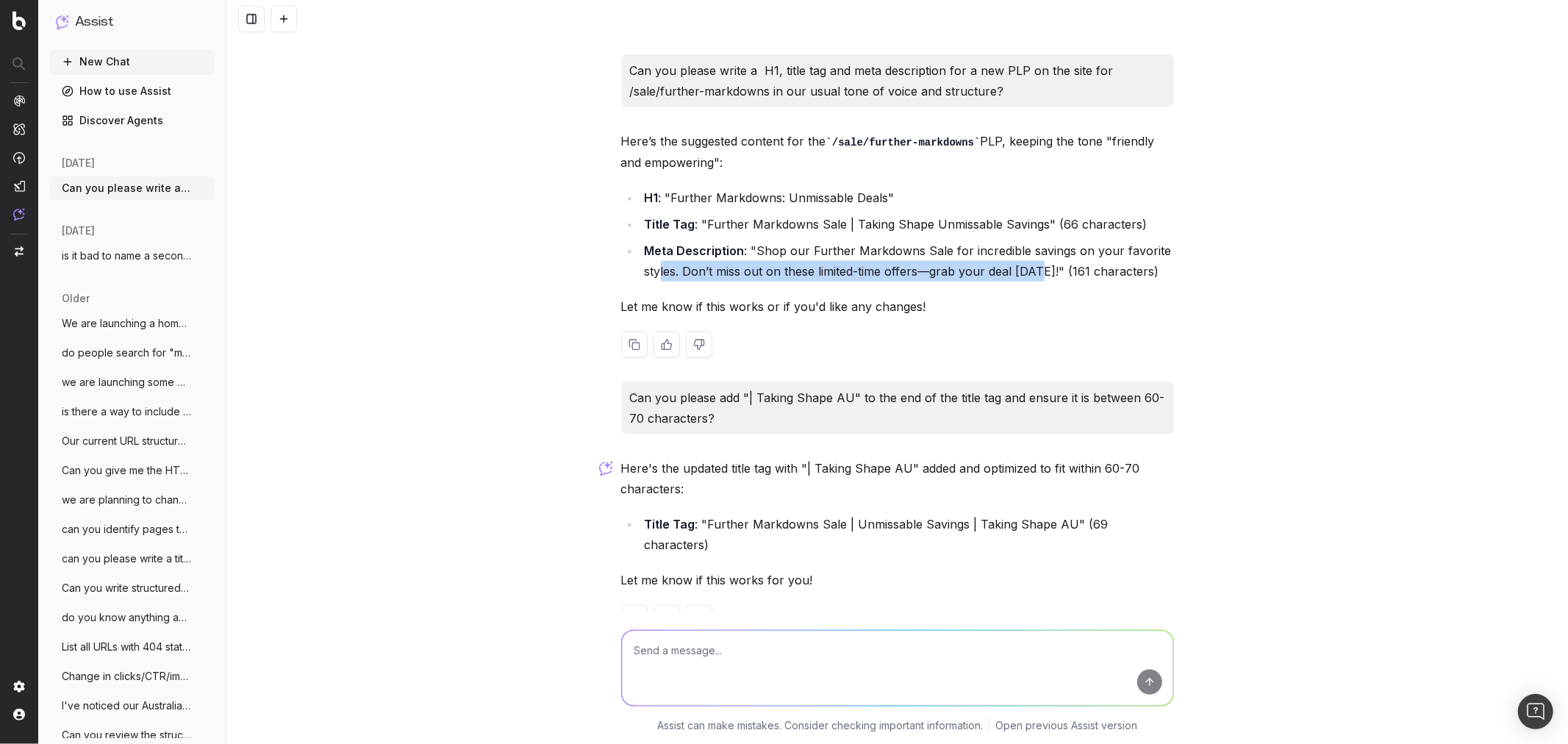
drag, startPoint x: 655, startPoint y: 246, endPoint x: 1033, endPoint y: 248, distance: 378.0
click at [1033, 248] on li "Meta Description : "Shop our Further Markdowns Sale for incredible savings on y…" at bounding box center [907, 261] width 534 height 41
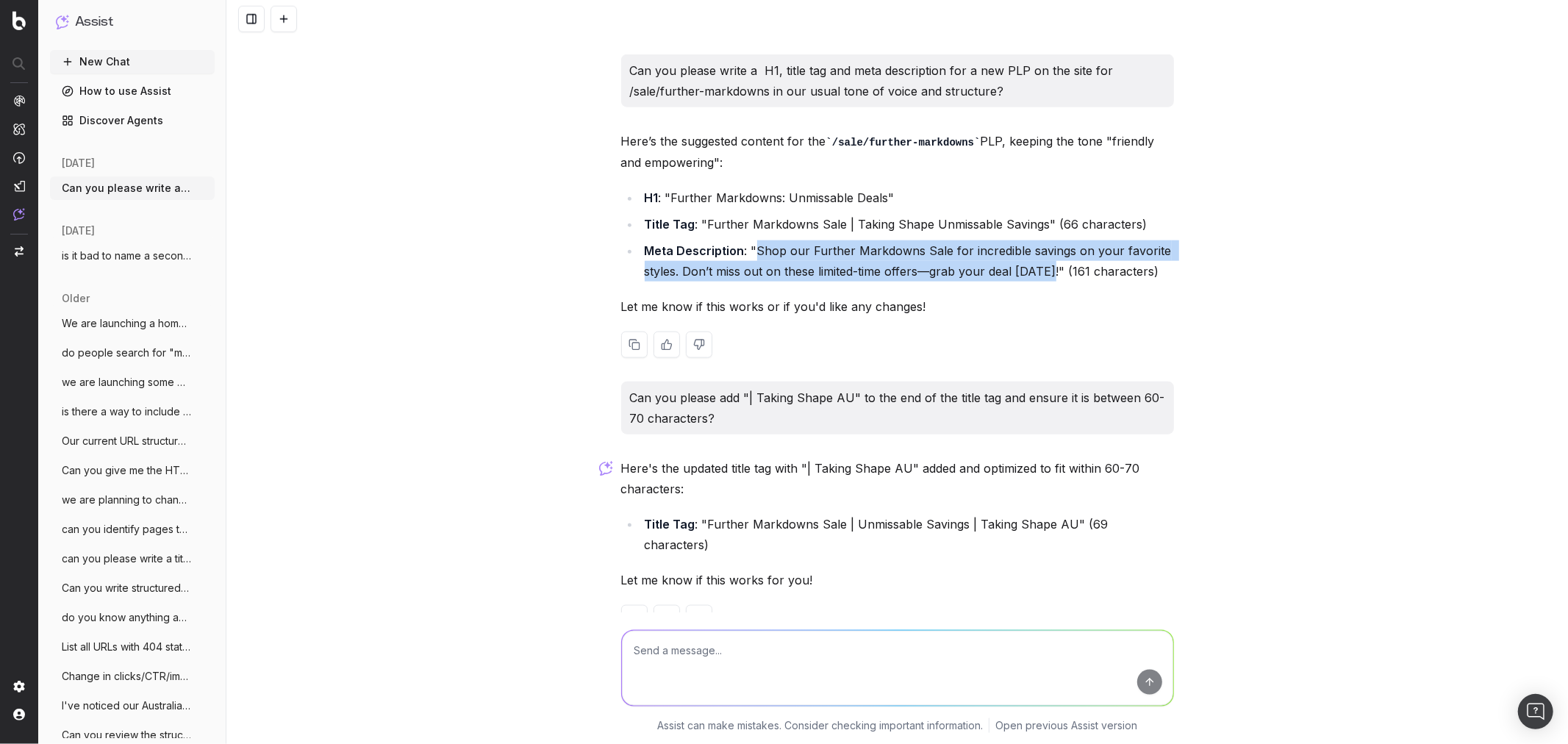
drag, startPoint x: 748, startPoint y: 231, endPoint x: 1045, endPoint y: 245, distance: 297.3
click at [1045, 245] on li "Meta Description : "Shop our Further Markdowns Sale for incredible savings on y…" at bounding box center [907, 261] width 534 height 41
copy li "Shop our Further Markdowns Sale for incredible savings on your favorite styles.…"
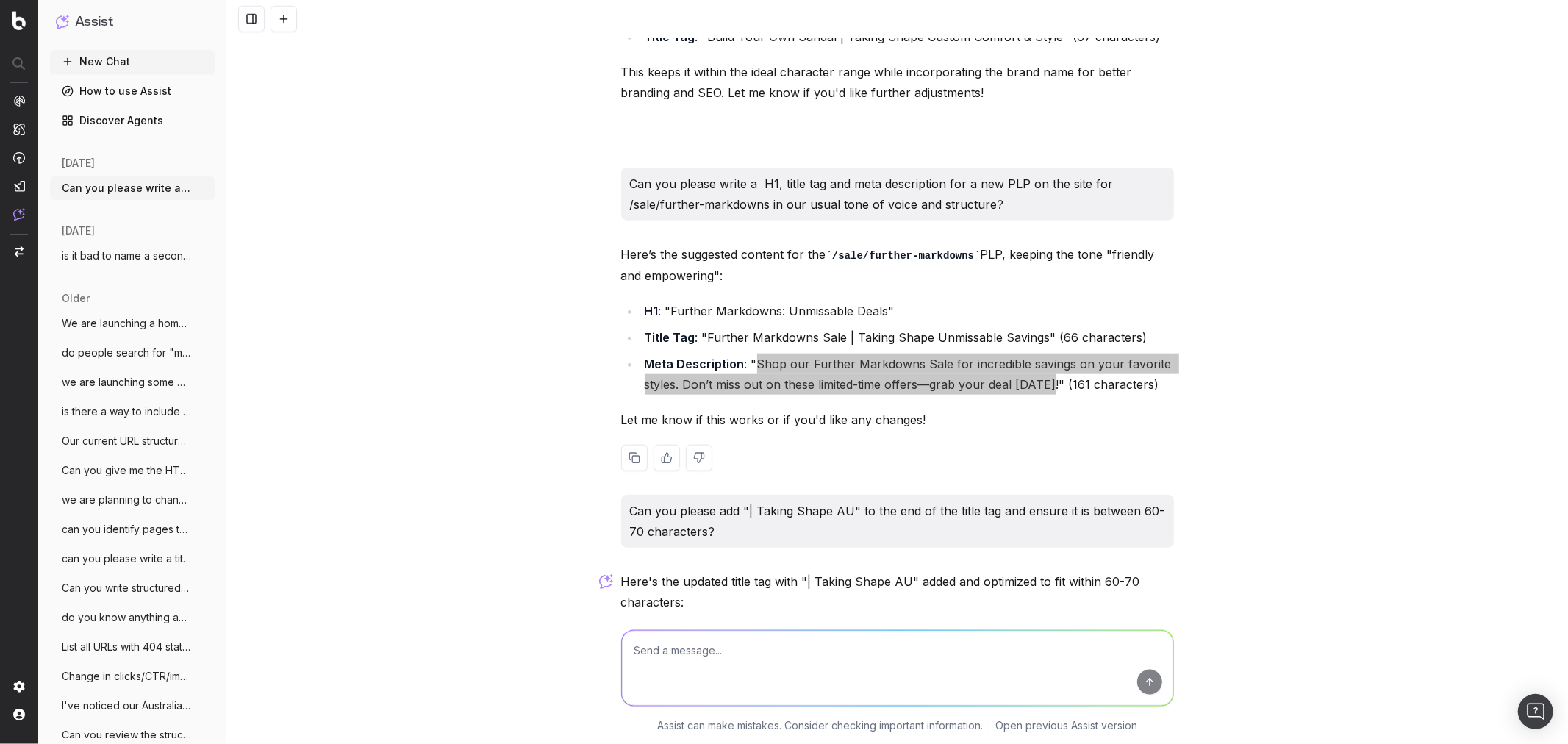
scroll to position [1153, 0]
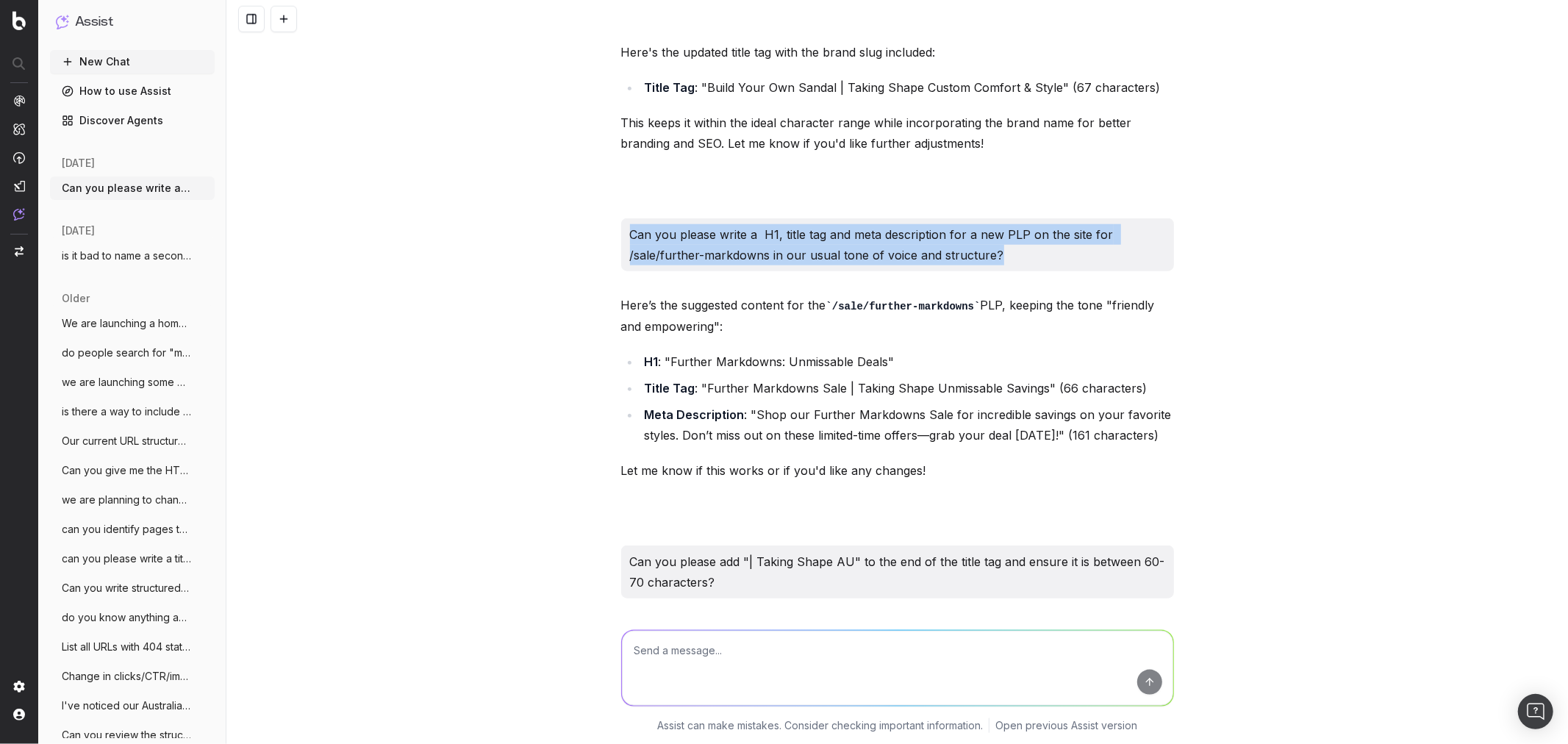
drag, startPoint x: 623, startPoint y: 208, endPoint x: 1018, endPoint y: 231, distance: 395.7
click at [1018, 231] on p "Can you please write a H1, title tag and meta description for a new PLP on the …" at bounding box center [897, 245] width 535 height 41
copy p "Can you please write a H1, title tag and meta description for a new PLP on the …"
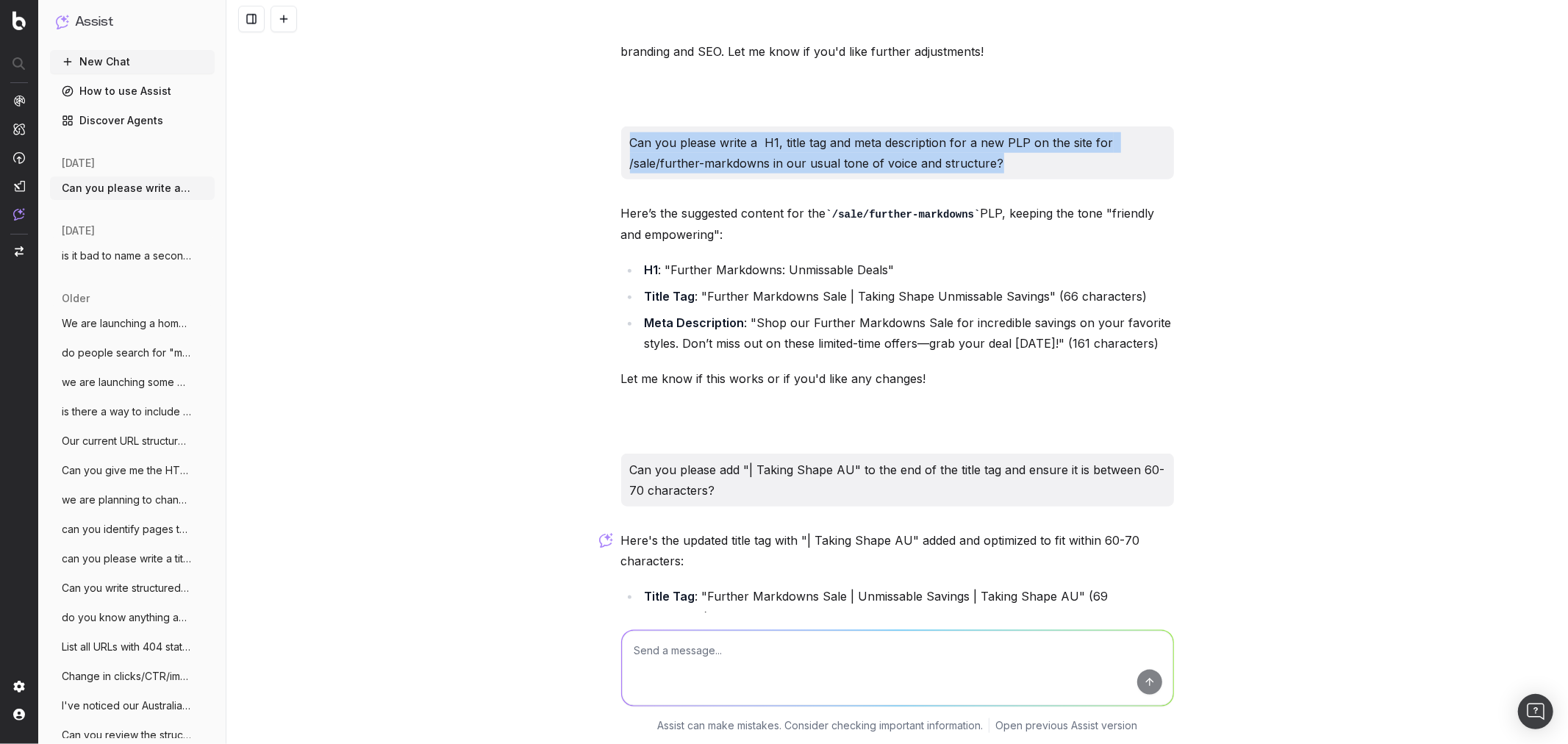
scroll to position [1317, 0]
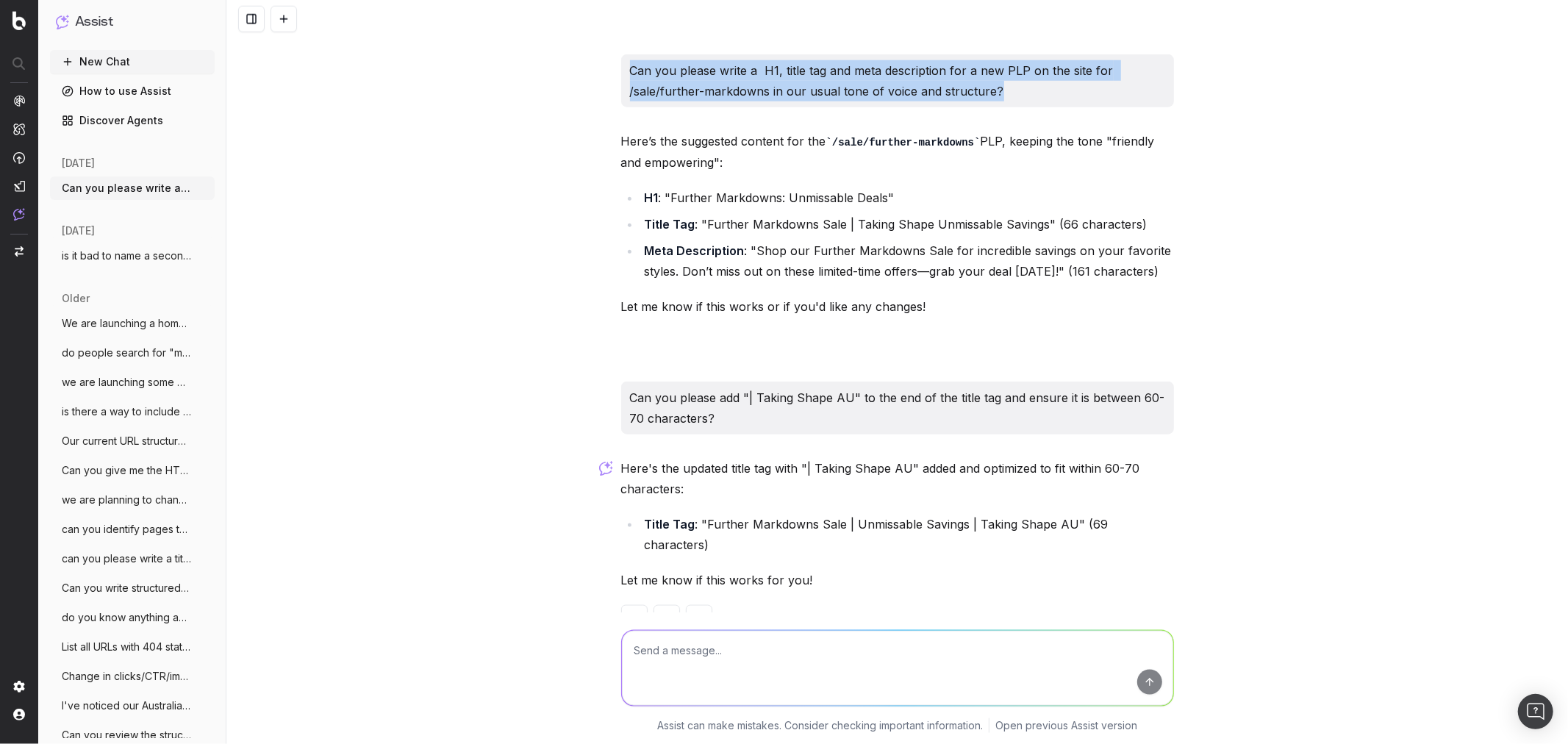
click at [696, 659] on textarea at bounding box center [897, 667] width 551 height 75
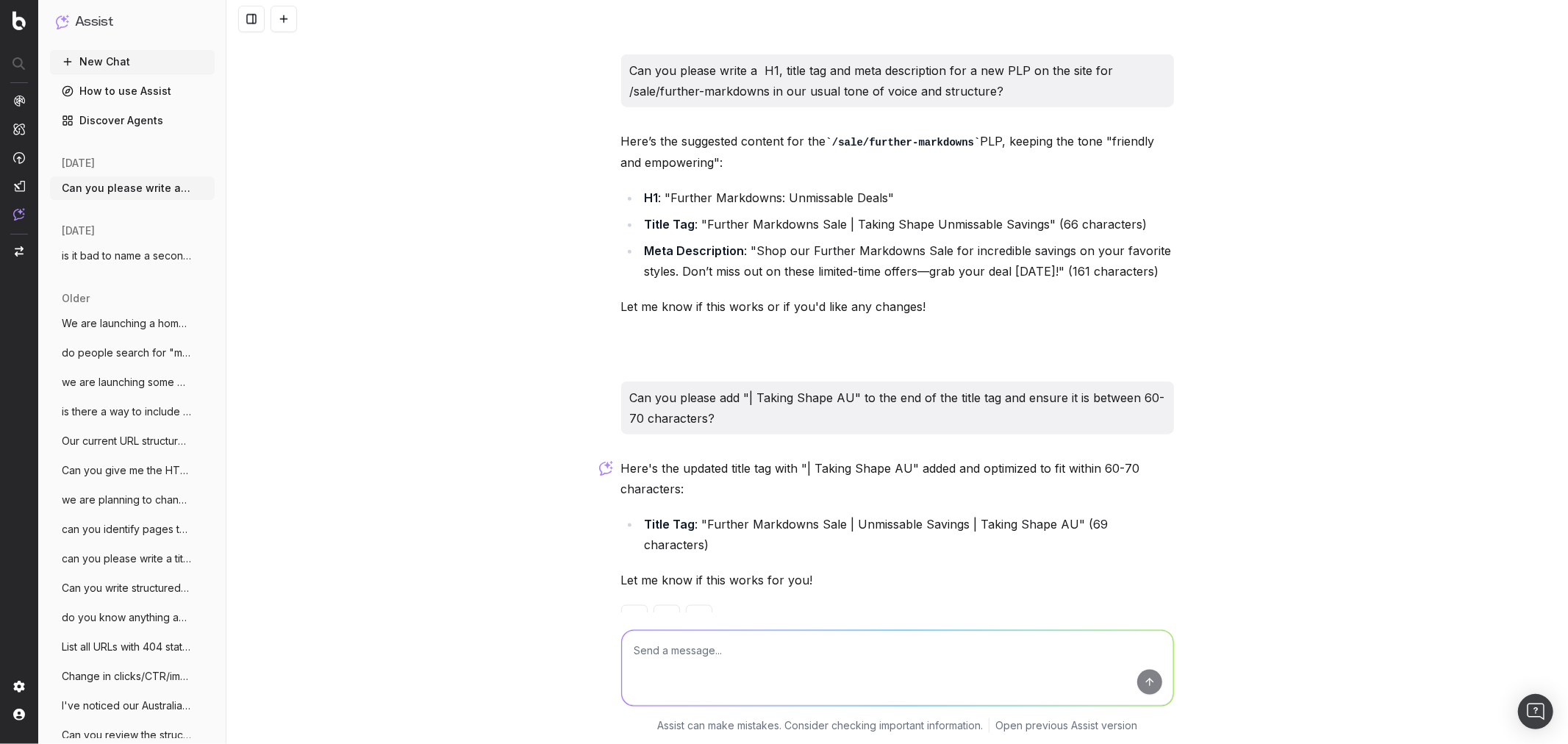
paste textarea "Can you please write a H1, title tag and meta description for a new PLP on the …"
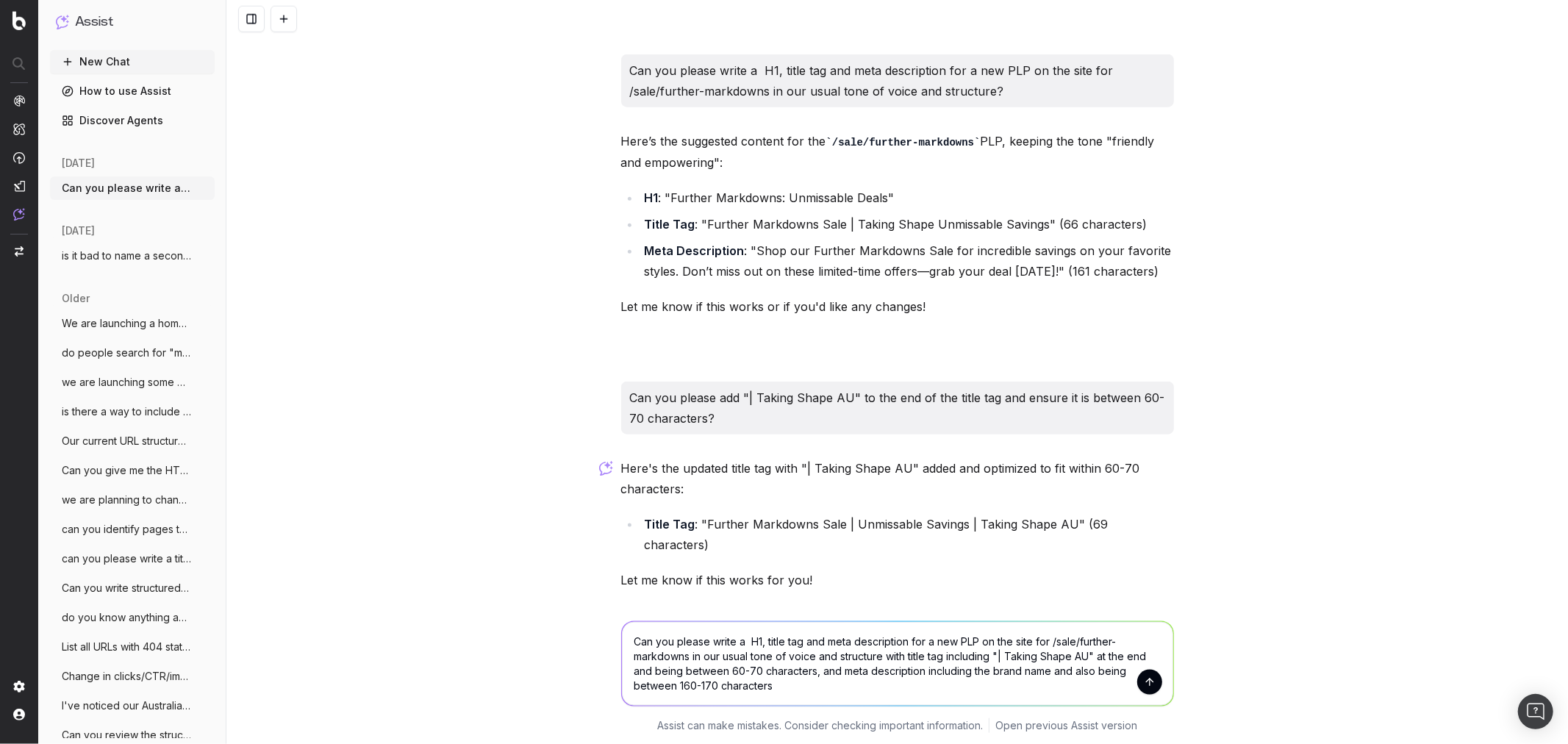
type textarea "Can you please write a H1, title tag and meta description for a new PLP on the …"
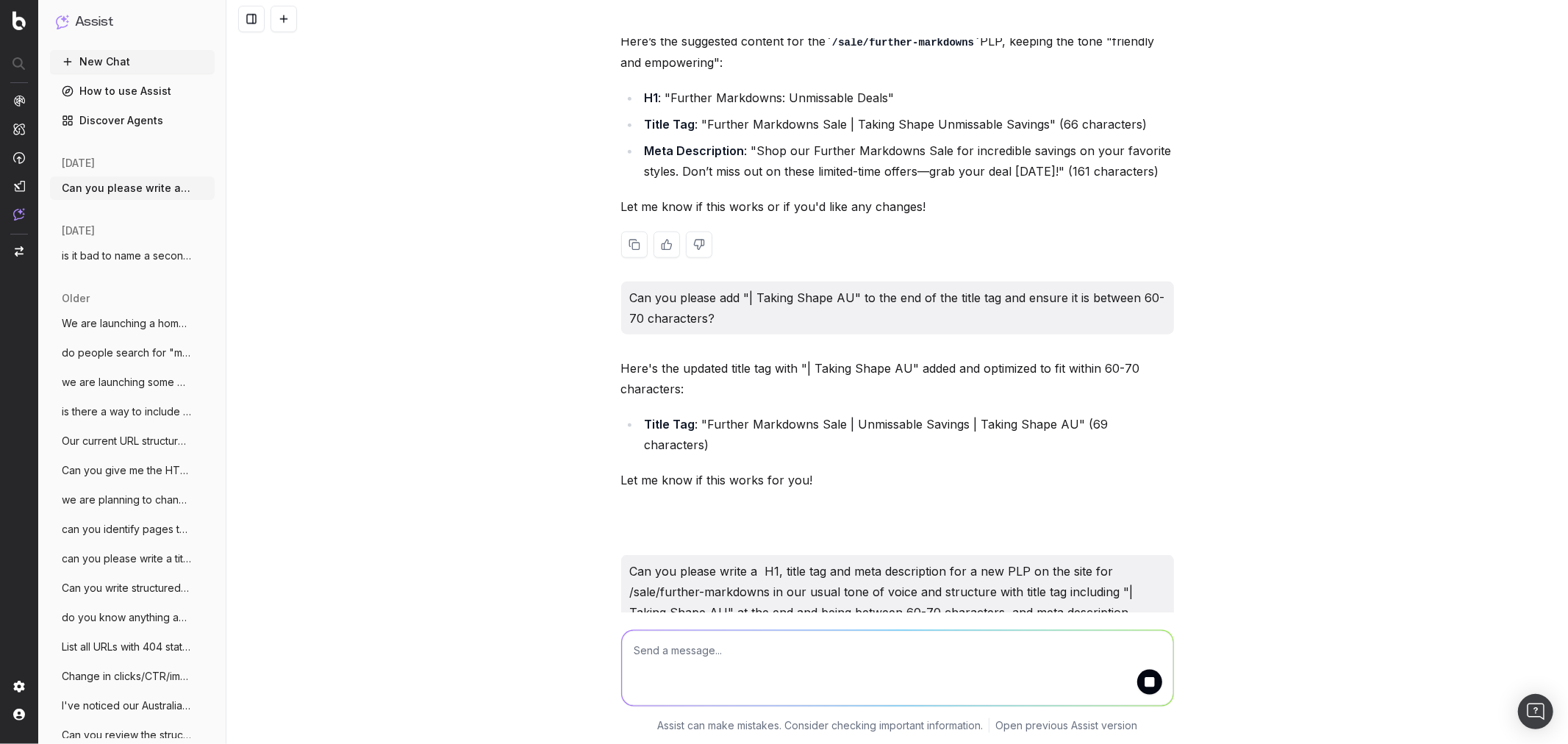
scroll to position [1455, 0]
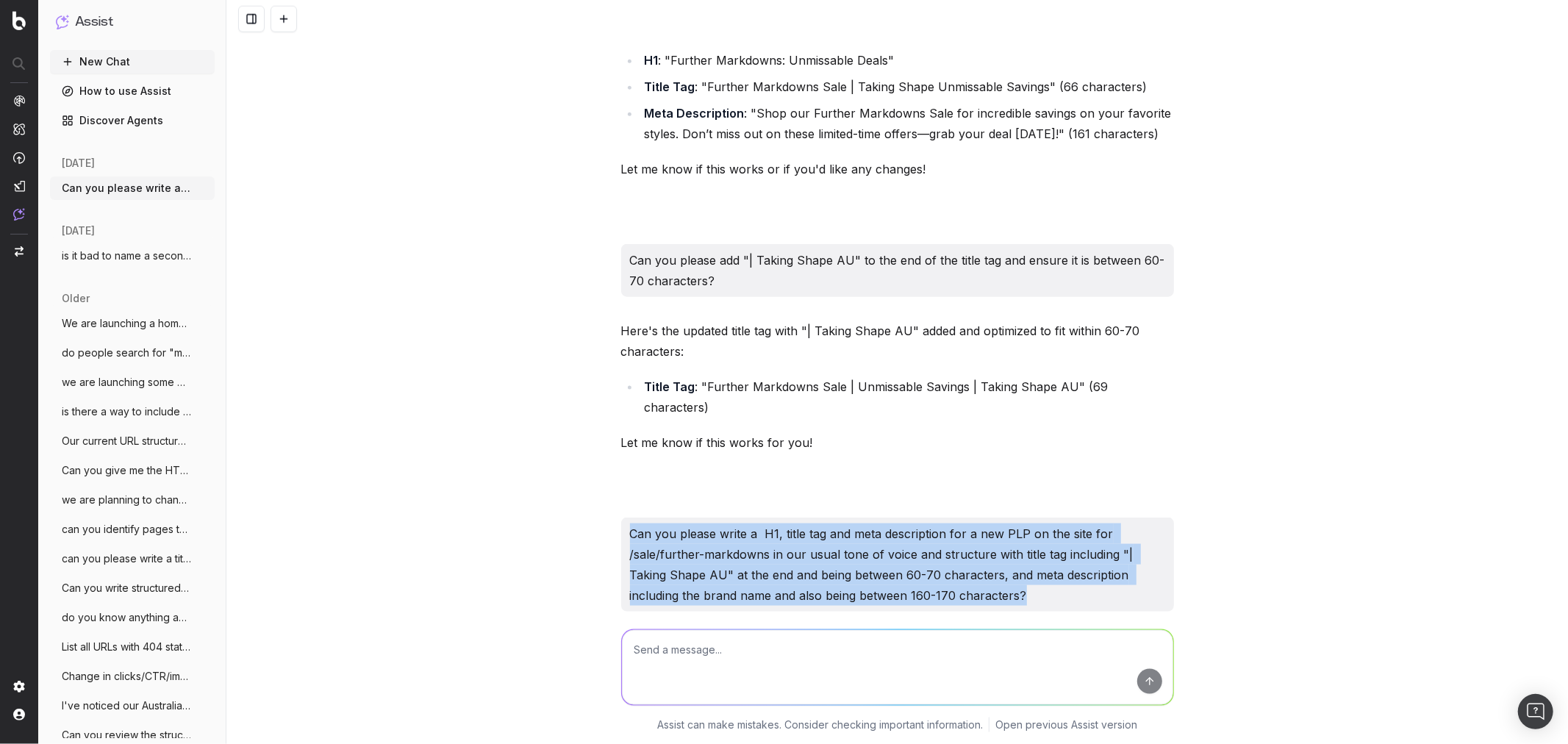
drag, startPoint x: 1059, startPoint y: 557, endPoint x: 610, endPoint y: 491, distance: 453.8
copy p "Can you please write a H1, title tag and meta description for a new PLP on the …"
click at [784, 643] on textarea at bounding box center [897, 667] width 551 height 75
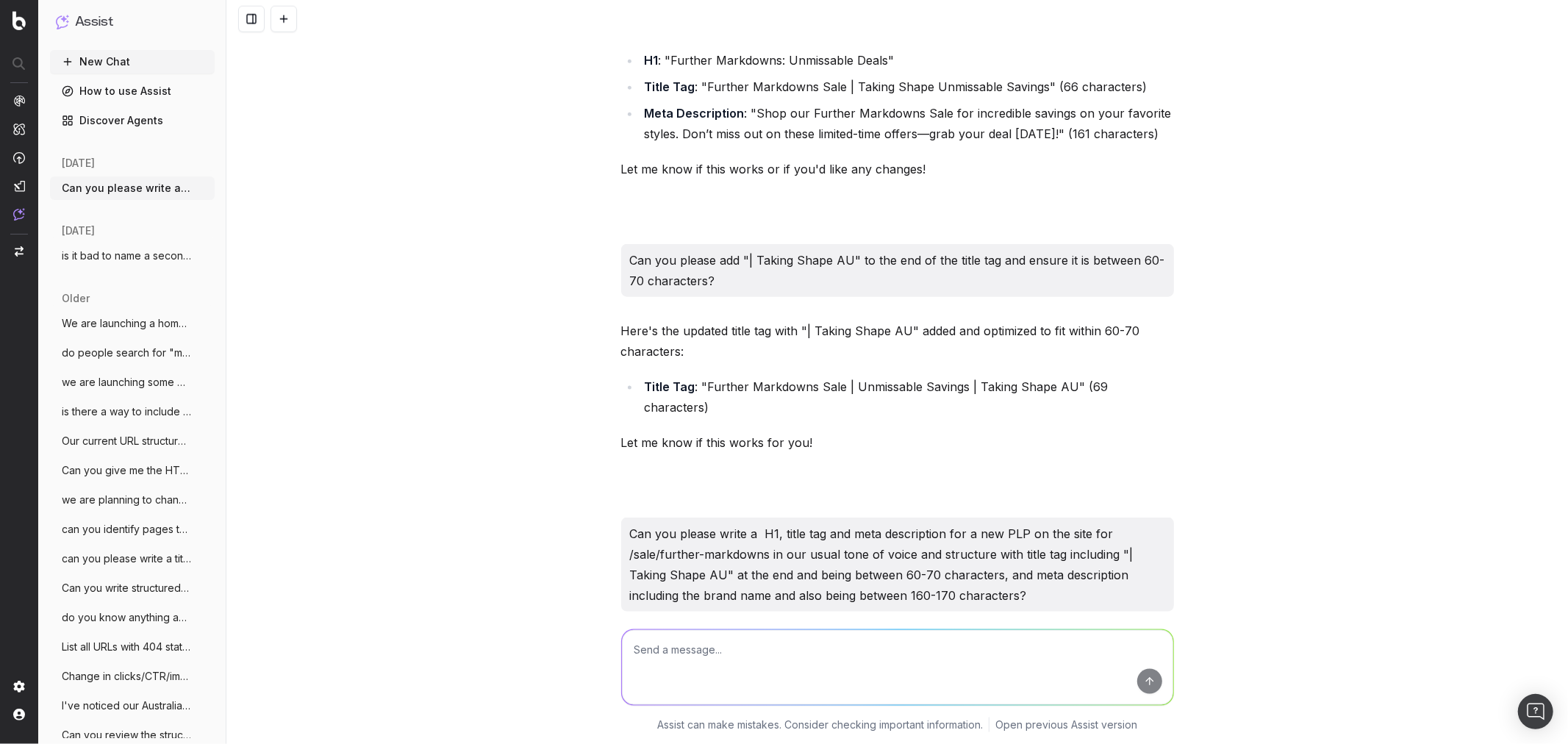
paste textarea "Can you please write a H1, title tag and meta description for a new PLP on the …"
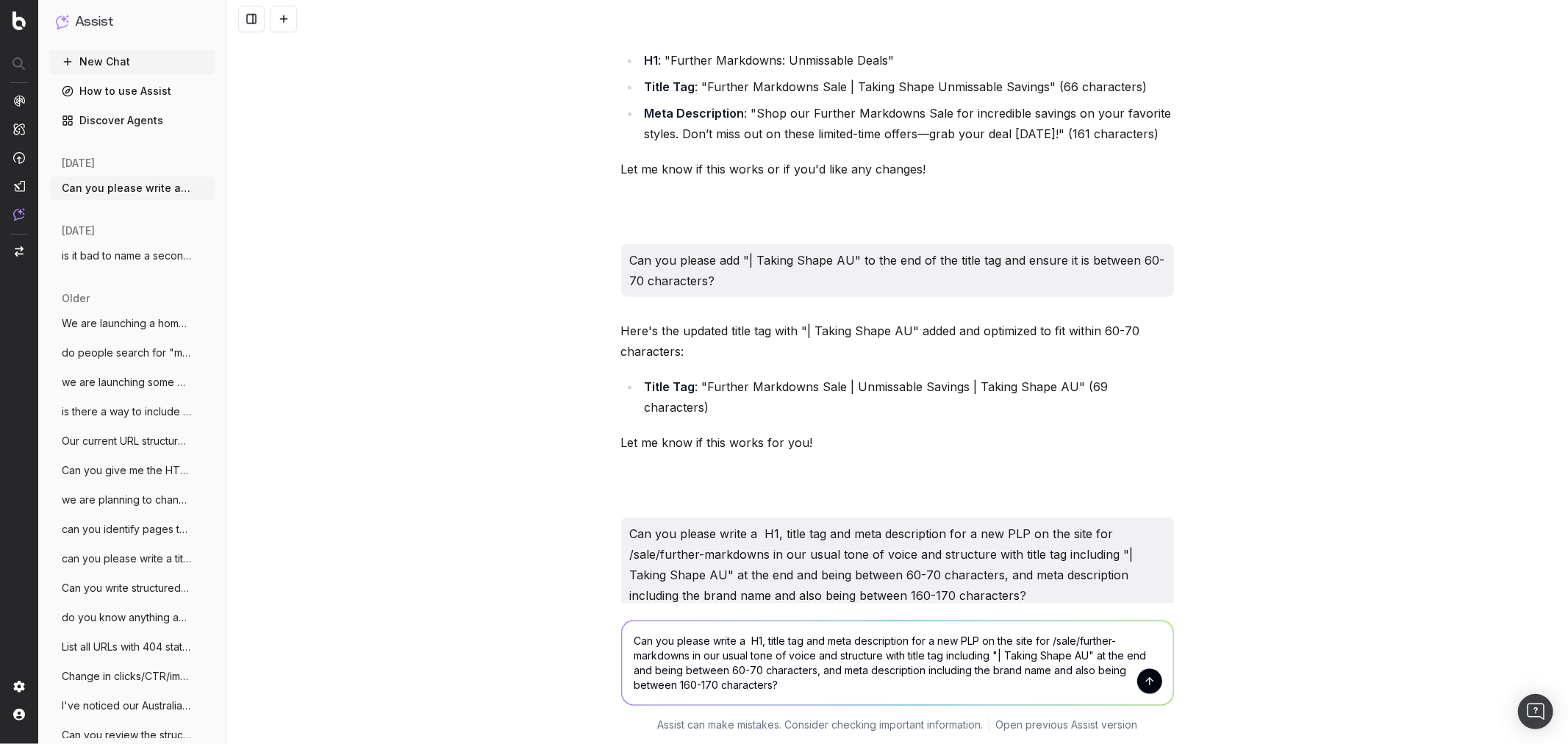
click at [744, 643] on textarea "Can you please write a H1, title tag and meta description for a new PLP on the …" at bounding box center [897, 663] width 551 height 84
drag, startPoint x: 1069, startPoint y: 641, endPoint x: 1121, endPoint y: 641, distance: 52.0
click at [1121, 641] on textarea "Can you please write a H1, title tag and meta description for a new PLP on the …" at bounding box center [897, 663] width 551 height 84
drag, startPoint x: 1070, startPoint y: 641, endPoint x: 682, endPoint y: 663, distance: 388.6
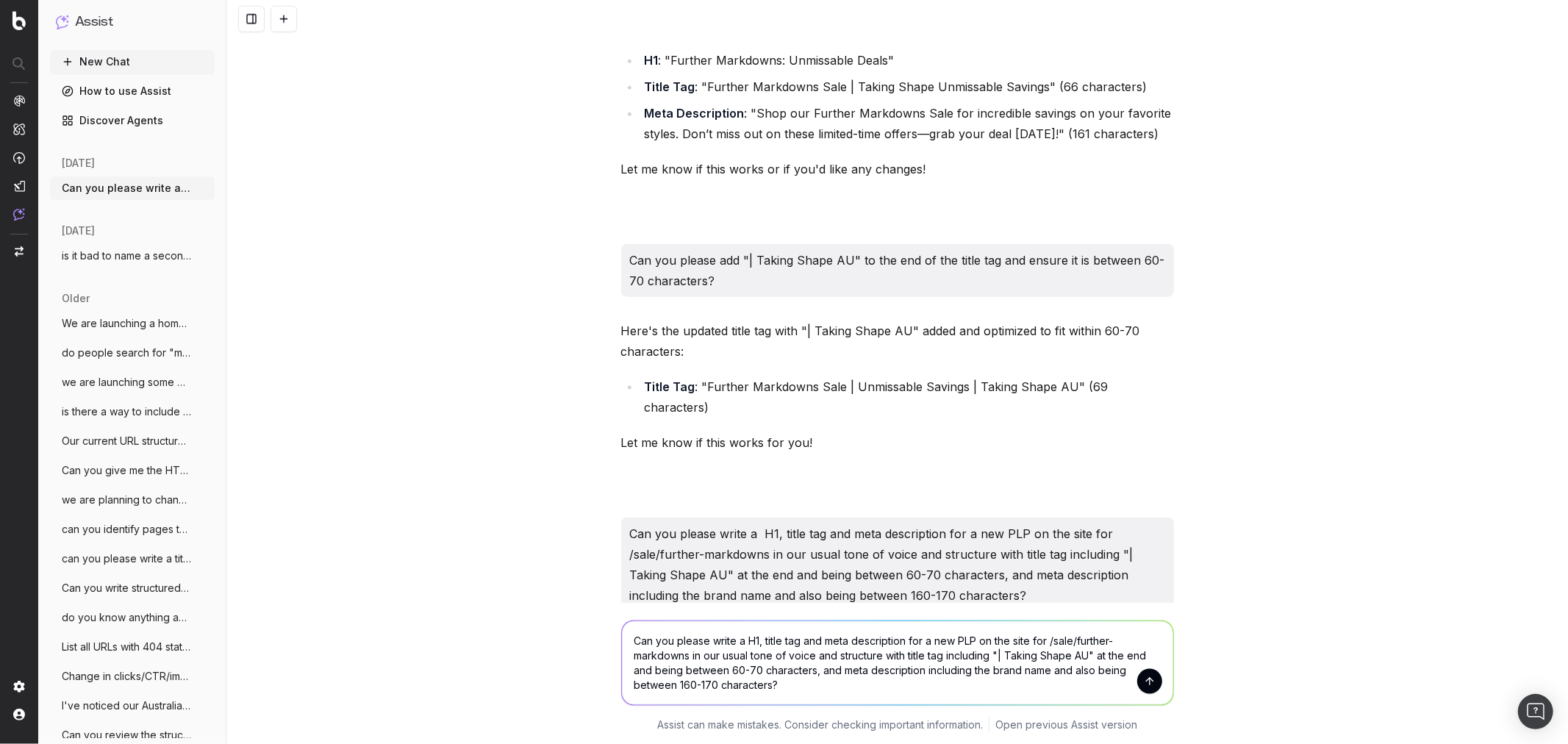
click at [682, 663] on textarea "Can you please write a H1, title tag and meta description for a new PLP on the …" at bounding box center [897, 663] width 551 height 84
type textarea "Can you please write a H1, title tag and meta description for a new PLP on the …"
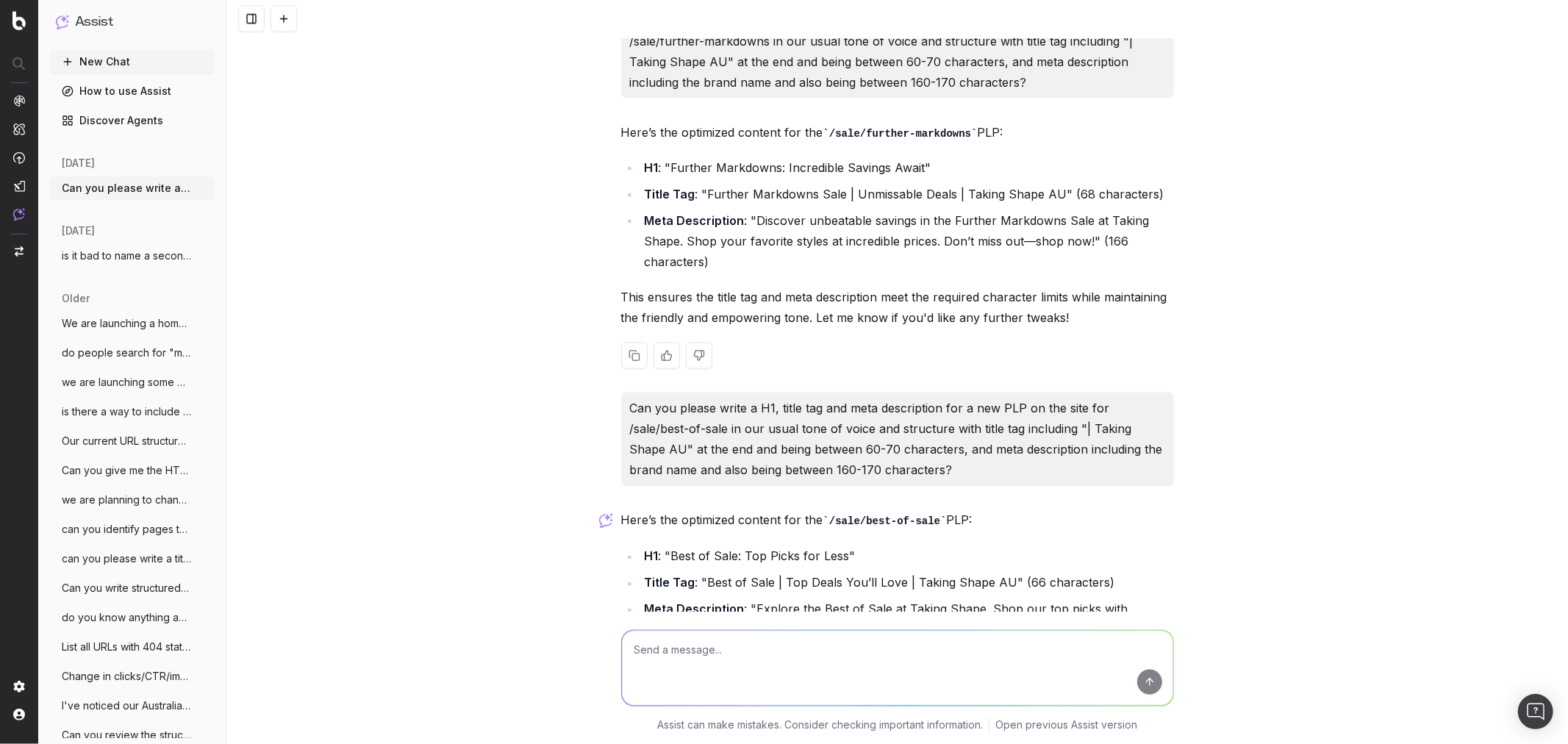
scroll to position [2094, 0]
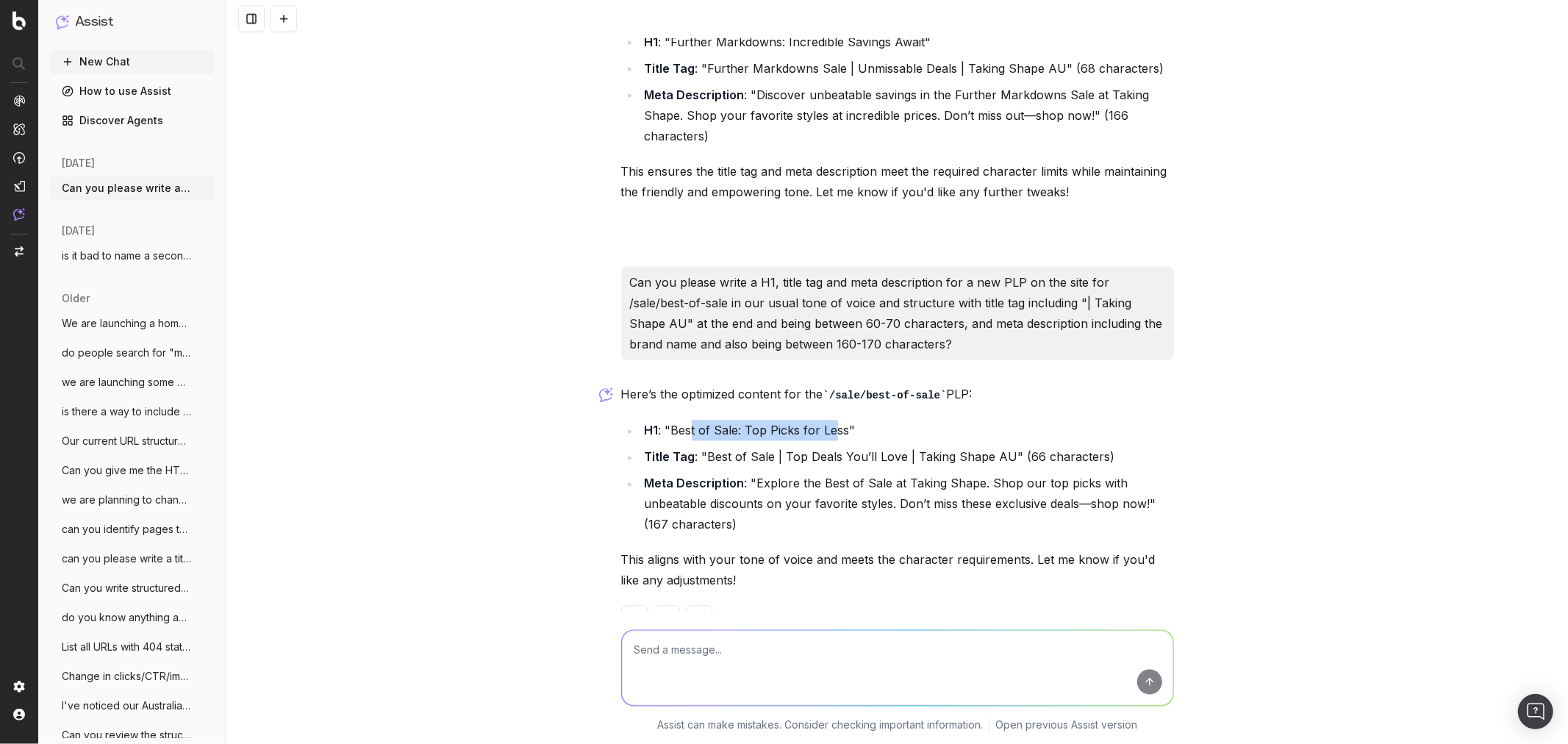
drag, startPoint x: 684, startPoint y: 388, endPoint x: 826, endPoint y: 388, distance: 142.0
click at [826, 421] on li "H1 : "Best of Sale: Top Picks for Less"" at bounding box center [907, 431] width 534 height 21
drag, startPoint x: 839, startPoint y: 391, endPoint x: 716, endPoint y: 385, distance: 123.1
click at [716, 421] on li "H1 : "Best of Sale: Top Picks for Less"" at bounding box center [907, 431] width 534 height 21
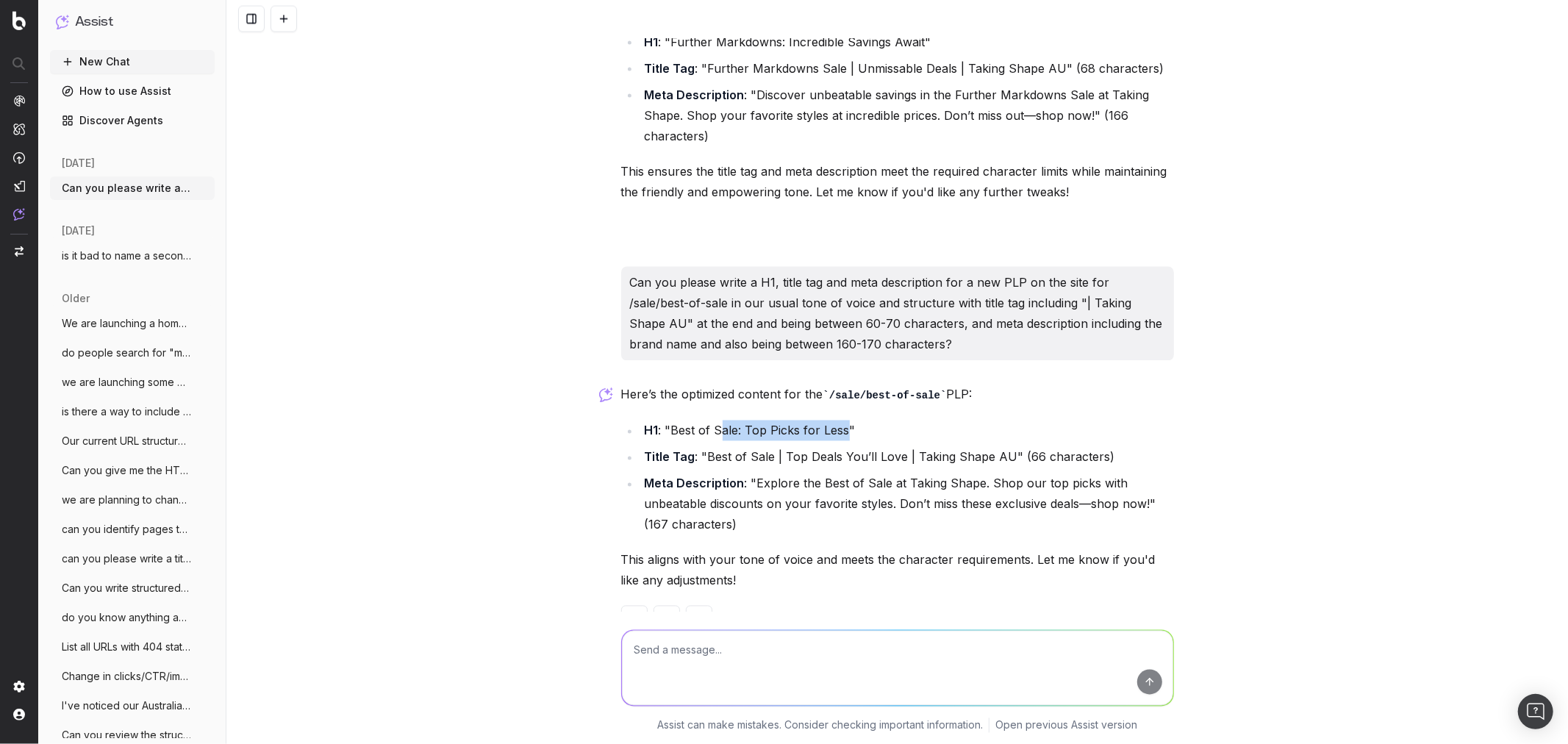
click at [715, 421] on li "H1 : "Best of Sale: Top Picks for Less"" at bounding box center [907, 431] width 534 height 21
drag, startPoint x: 701, startPoint y: 415, endPoint x: 1001, endPoint y: 414, distance: 300.0
click at [1001, 447] on li "Title Tag : "Best of Sale | Top Deals You’ll Love | Taking Shape AU" (66 charac…" at bounding box center [907, 457] width 534 height 21
copy li "Best of Sale | Top Deals You’ll Love | Taking Shape AU"
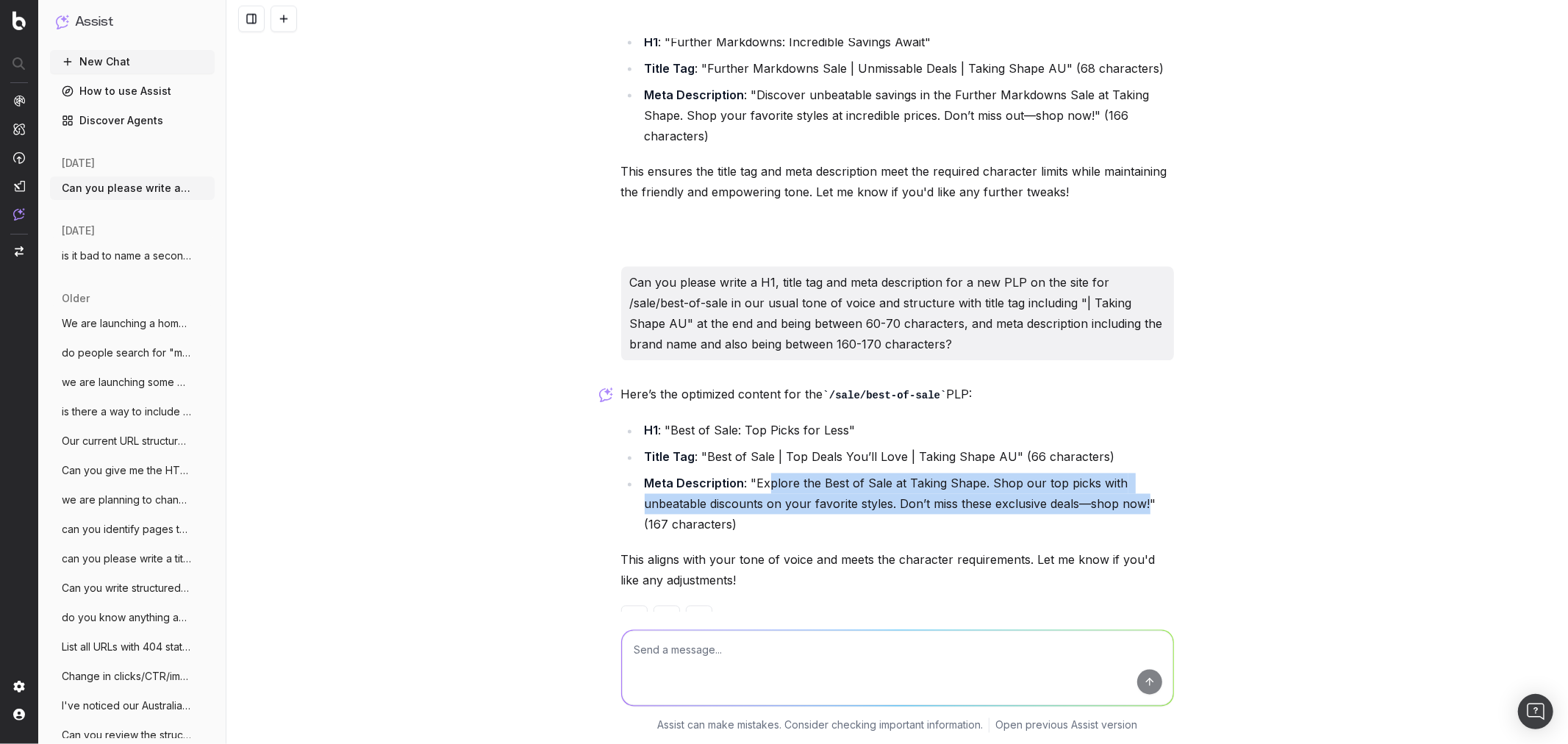
drag, startPoint x: 763, startPoint y: 443, endPoint x: 1142, endPoint y: 464, distance: 379.6
click at [1142, 474] on li "Meta Description : "Explore the Best of Sale at Taking Shape. Shop our top pick…" at bounding box center [907, 505] width 534 height 62
copy li "plore the Best of Sale at Taking Shape. Shop our top picks with unbeatable disc…"
click at [1286, 414] on div "Can you please write a URL, H1, title tag and meta description for a new PLP on…" at bounding box center [897, 372] width 1342 height 744
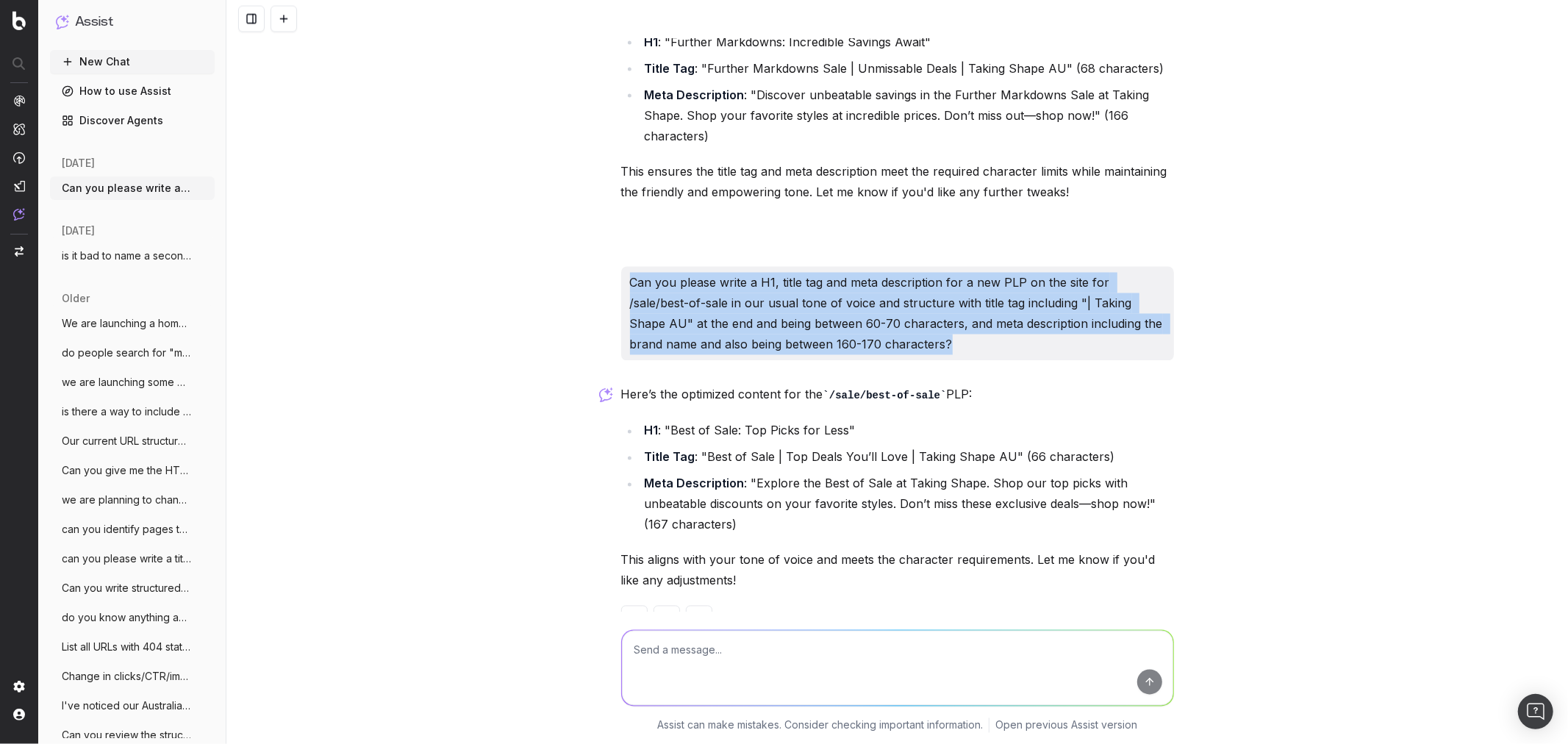
drag, startPoint x: 622, startPoint y: 238, endPoint x: 1013, endPoint y: 299, distance: 395.7
click at [1013, 299] on p "Can you please write a H1, title tag and meta description for a new PLP on the …" at bounding box center [897, 314] width 535 height 82
copy p "Can you please write a H1, title tag and meta description for a new PLP on the …"
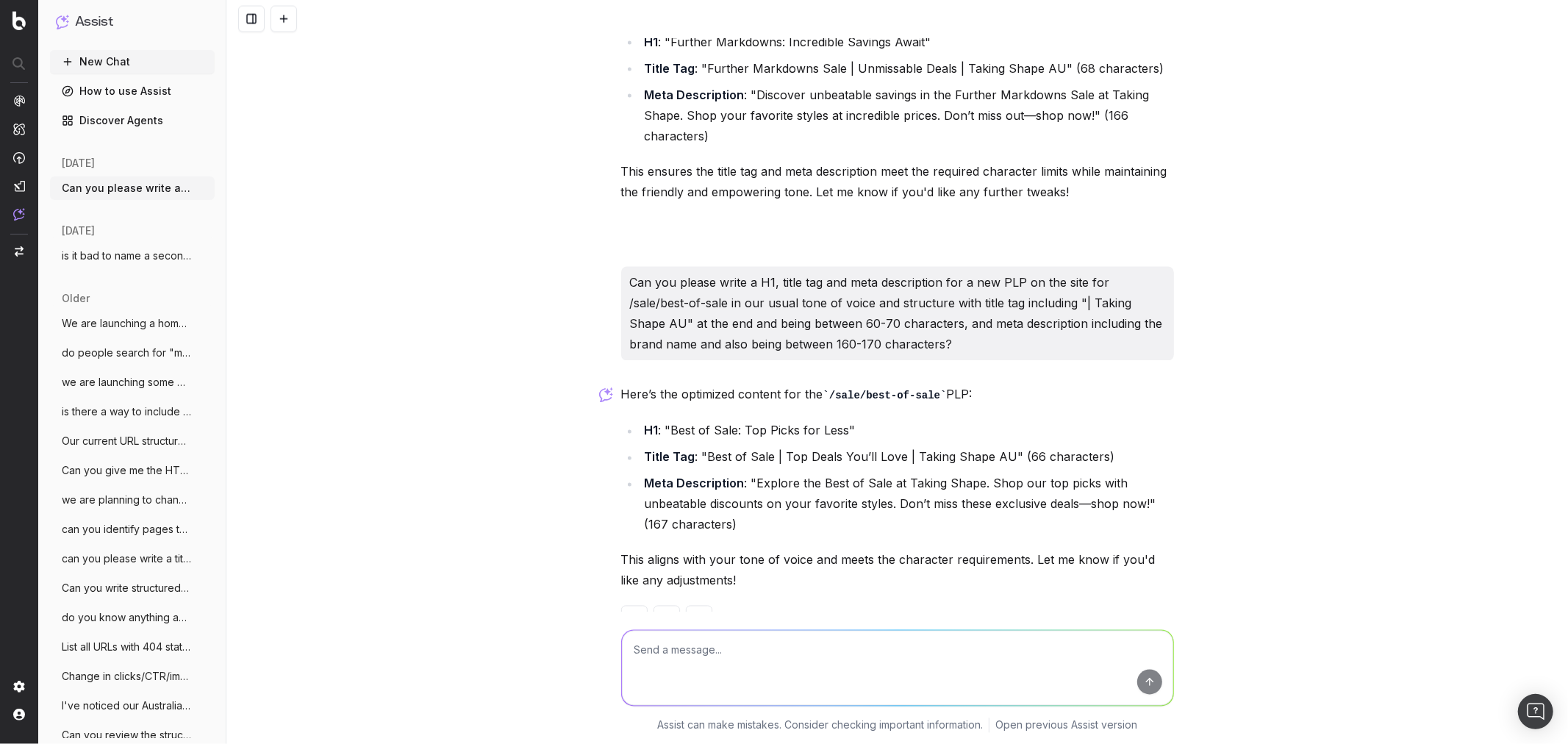
click at [683, 640] on textarea at bounding box center [897, 667] width 551 height 75
paste textarea "Can you please write a H1, title tag and meta description for a new PLP on the …"
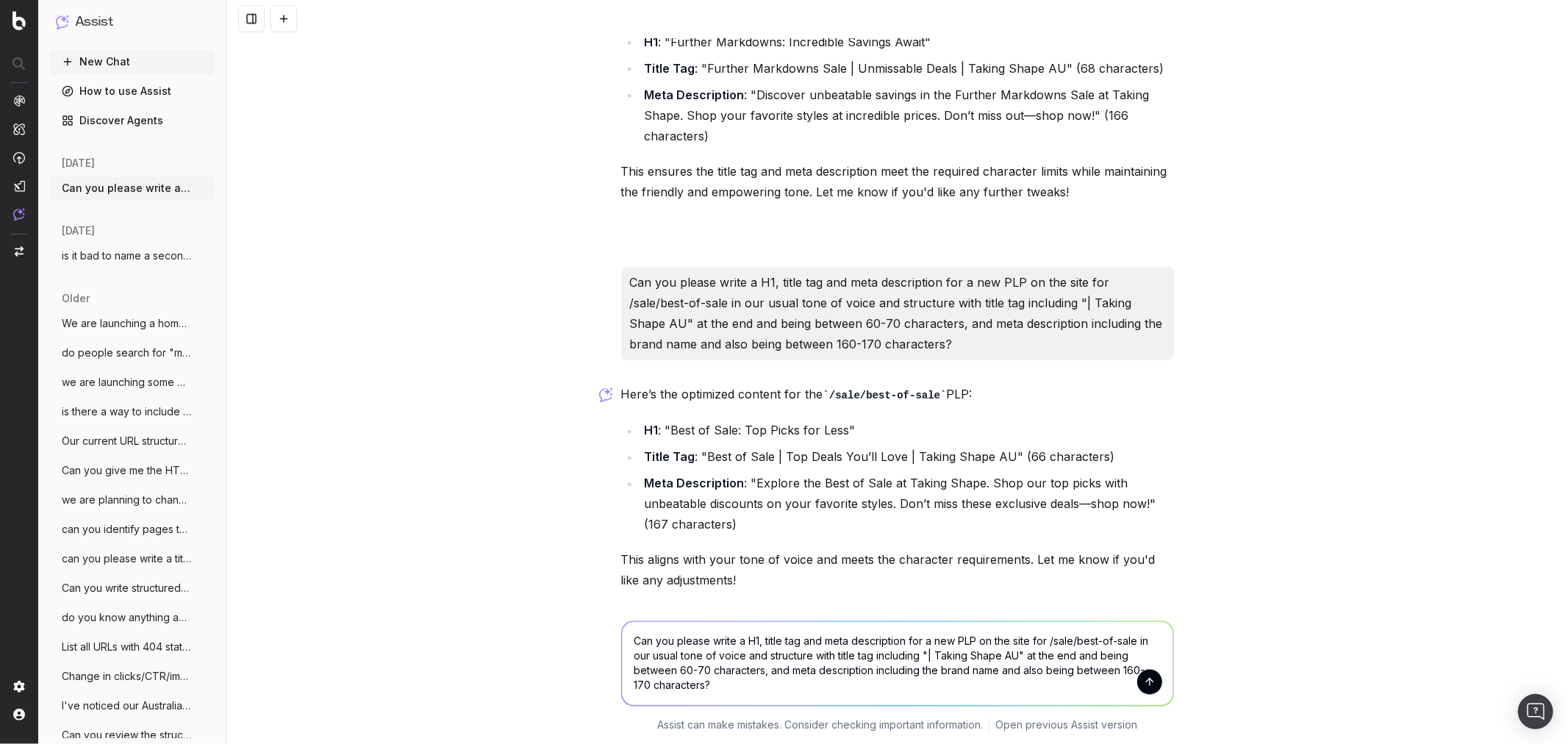
drag, startPoint x: 1071, startPoint y: 644, endPoint x: 1131, endPoint y: 643, distance: 60.0
click at [1131, 643] on textarea "Can you please write a H1, title tag and meta description for a new PLP on the …" at bounding box center [897, 663] width 551 height 84
type textarea "Can you please write a H1, title tag and meta description for a new PLP on the …"
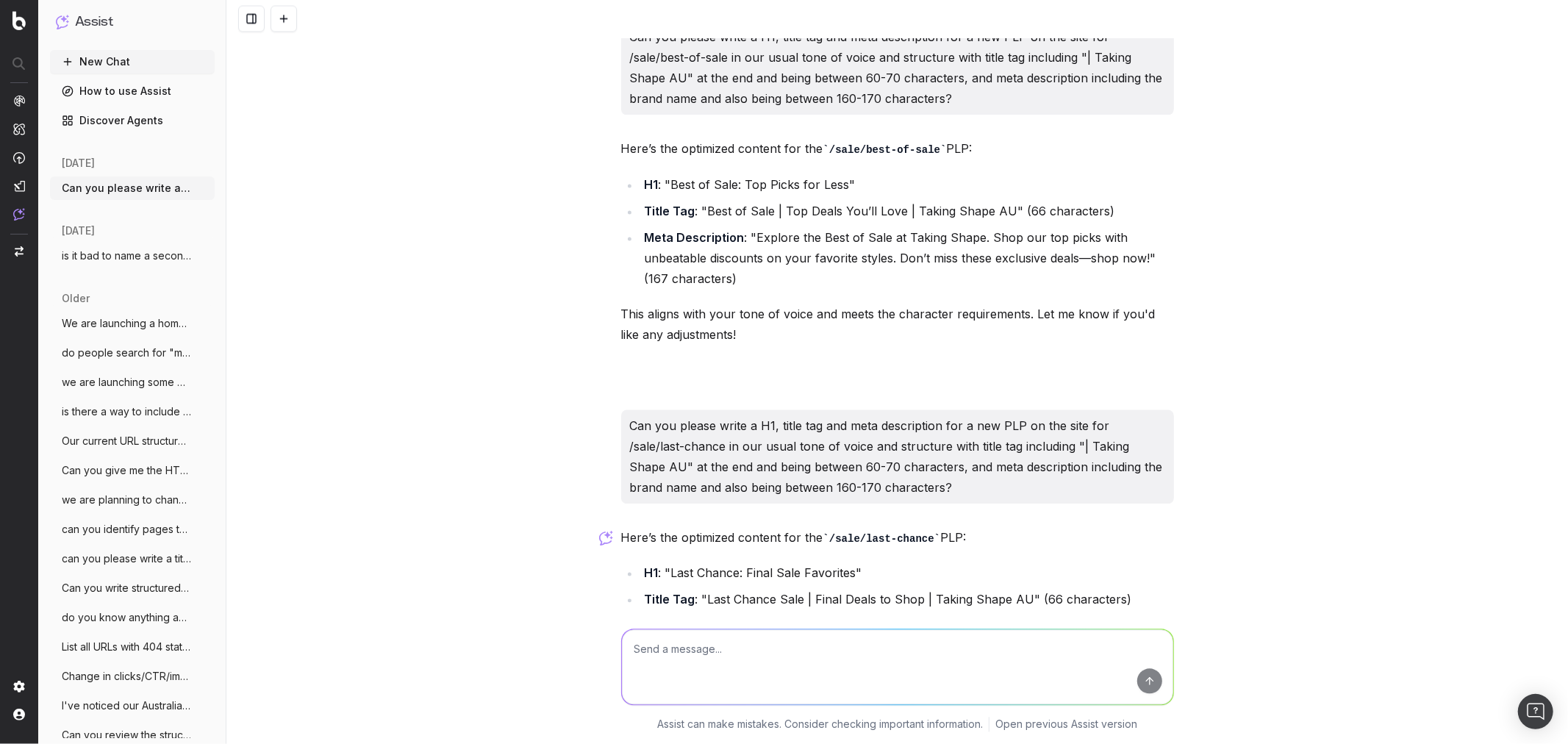
scroll to position [2482, 0]
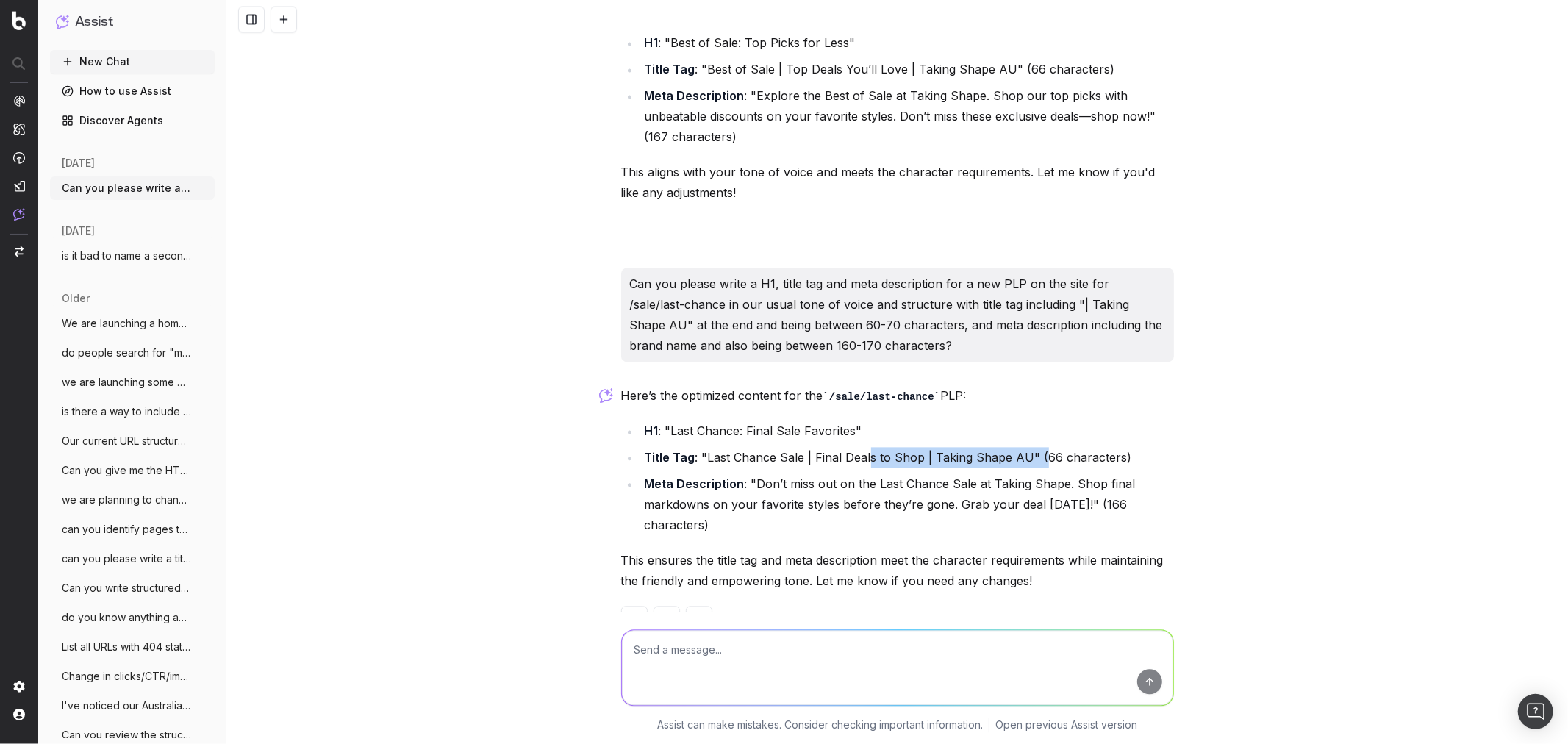
drag, startPoint x: 860, startPoint y: 414, endPoint x: 1030, endPoint y: 409, distance: 170.1
click at [1030, 447] on li "Title Tag : "Last Chance Sale | Final Deals to Shop | Taking Shape AU" (66 char…" at bounding box center [907, 457] width 534 height 21
drag, startPoint x: 678, startPoint y: 387, endPoint x: 854, endPoint y: 384, distance: 176.0
click at [854, 421] on li "H1 : "Last Chance: Final Sale Favorites"" at bounding box center [907, 431] width 534 height 21
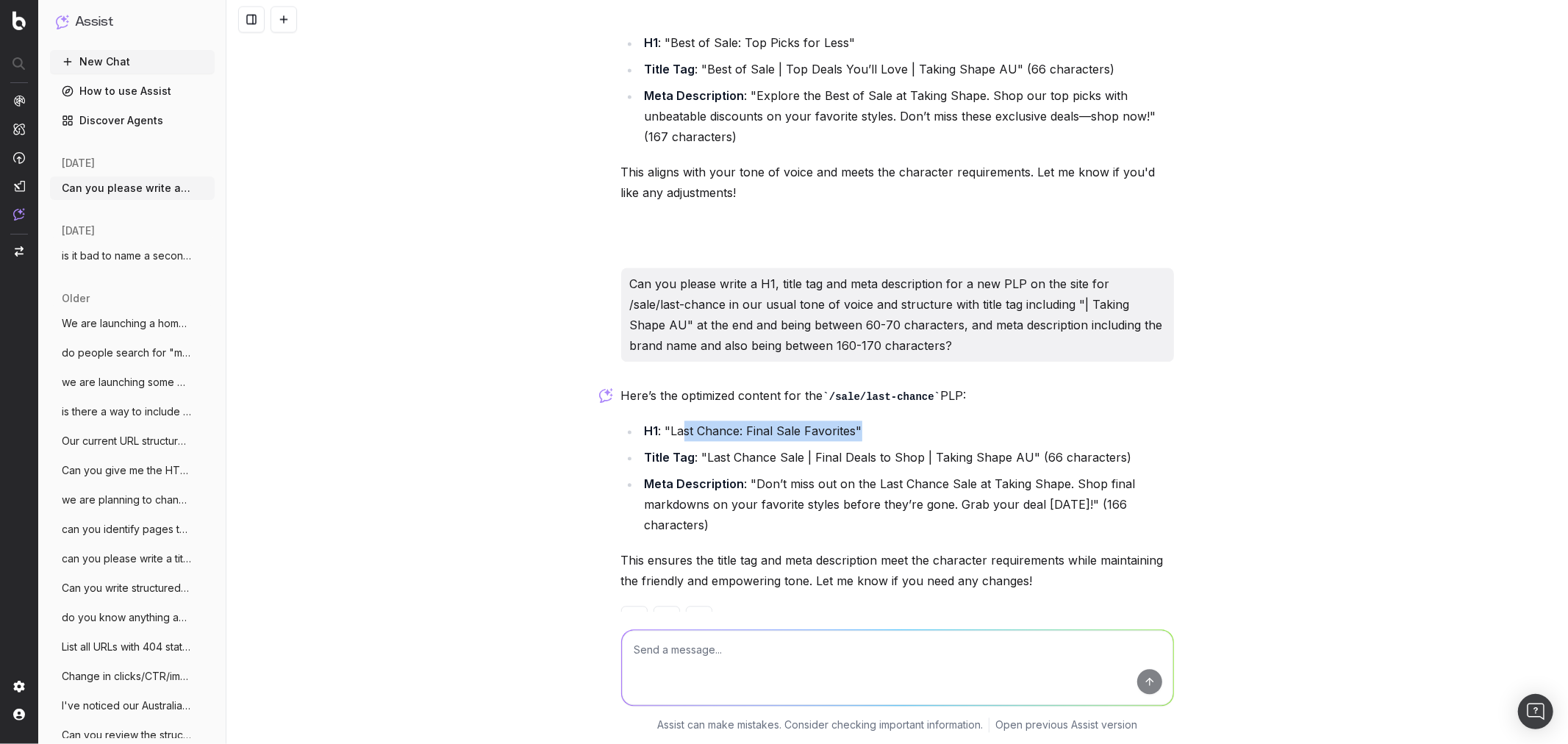
click at [854, 421] on li "H1 : "Last Chance: Final Sale Favorites"" at bounding box center [907, 431] width 534 height 21
drag, startPoint x: 699, startPoint y: 414, endPoint x: 1018, endPoint y: 413, distance: 319.0
click at [1018, 447] on li "Title Tag : "Last Chance Sale | Final Deals to Shop | Taking Shape AU" (66 char…" at bounding box center [907, 457] width 534 height 21
copy li "Last Chance Sale | Final Deals to Shop | Taking Shape AU"
click at [1023, 491] on div "Here’s the optimized content for the /sale/last-chance PLP: H1 : "Last Chance: …" at bounding box center [897, 521] width 553 height 272
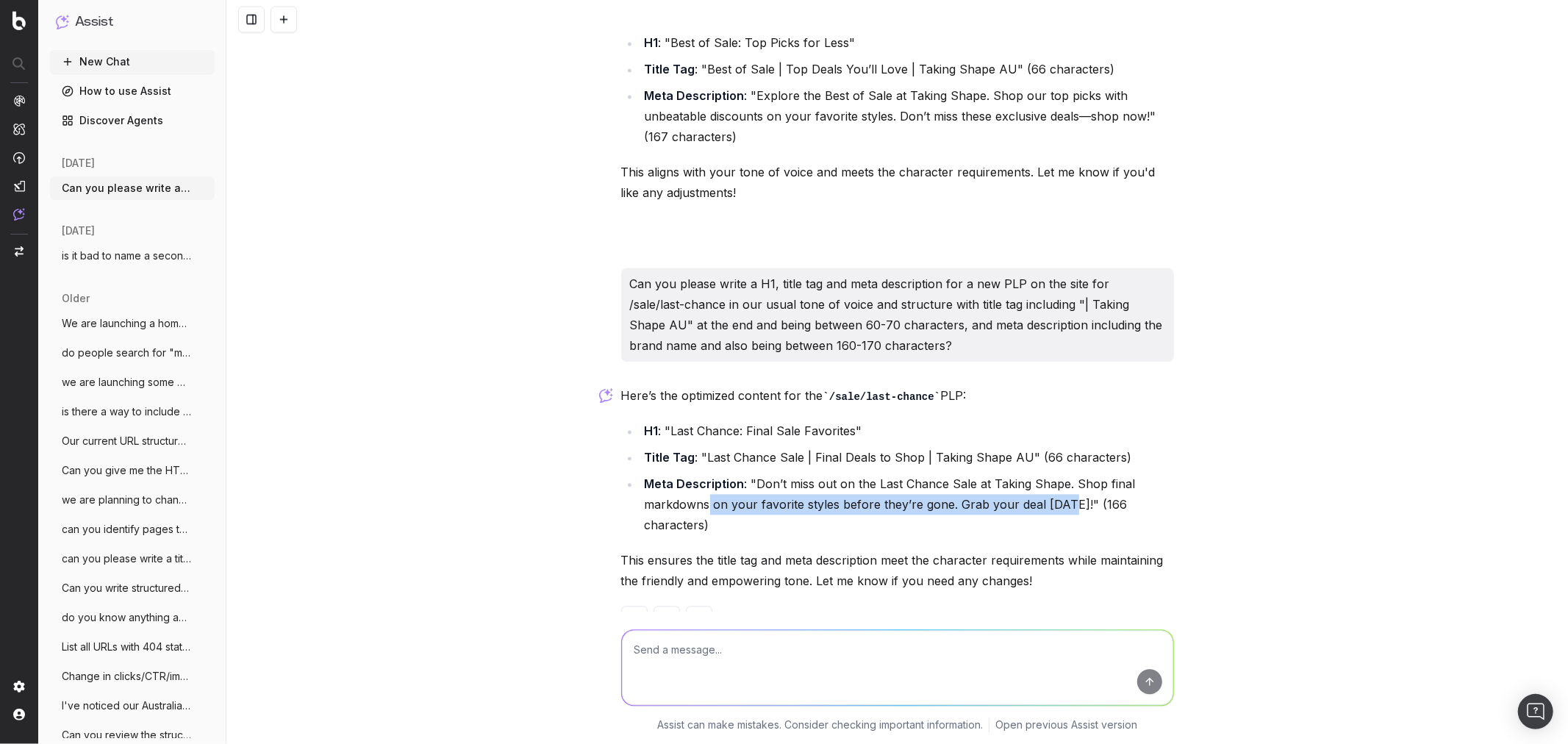
drag, startPoint x: 700, startPoint y: 464, endPoint x: 1060, endPoint y: 462, distance: 360.0
click at [1060, 474] on li "Meta Description : "Don’t miss out on the Last Chance Sale at Taking Shape. Sho…" at bounding box center [907, 505] width 534 height 62
click at [1059, 474] on li "Meta Description : "Don’t miss out on the Last Chance Sale at Taking Shape. Sho…" at bounding box center [907, 505] width 534 height 62
drag, startPoint x: 748, startPoint y: 437, endPoint x: 1068, endPoint y: 459, distance: 320.8
click at [1068, 474] on li "Meta Description : "Don’t miss out on the Last Chance Sale at Taking Shape. Sho…" at bounding box center [907, 505] width 534 height 62
